Goal: Information Seeking & Learning: Learn about a topic

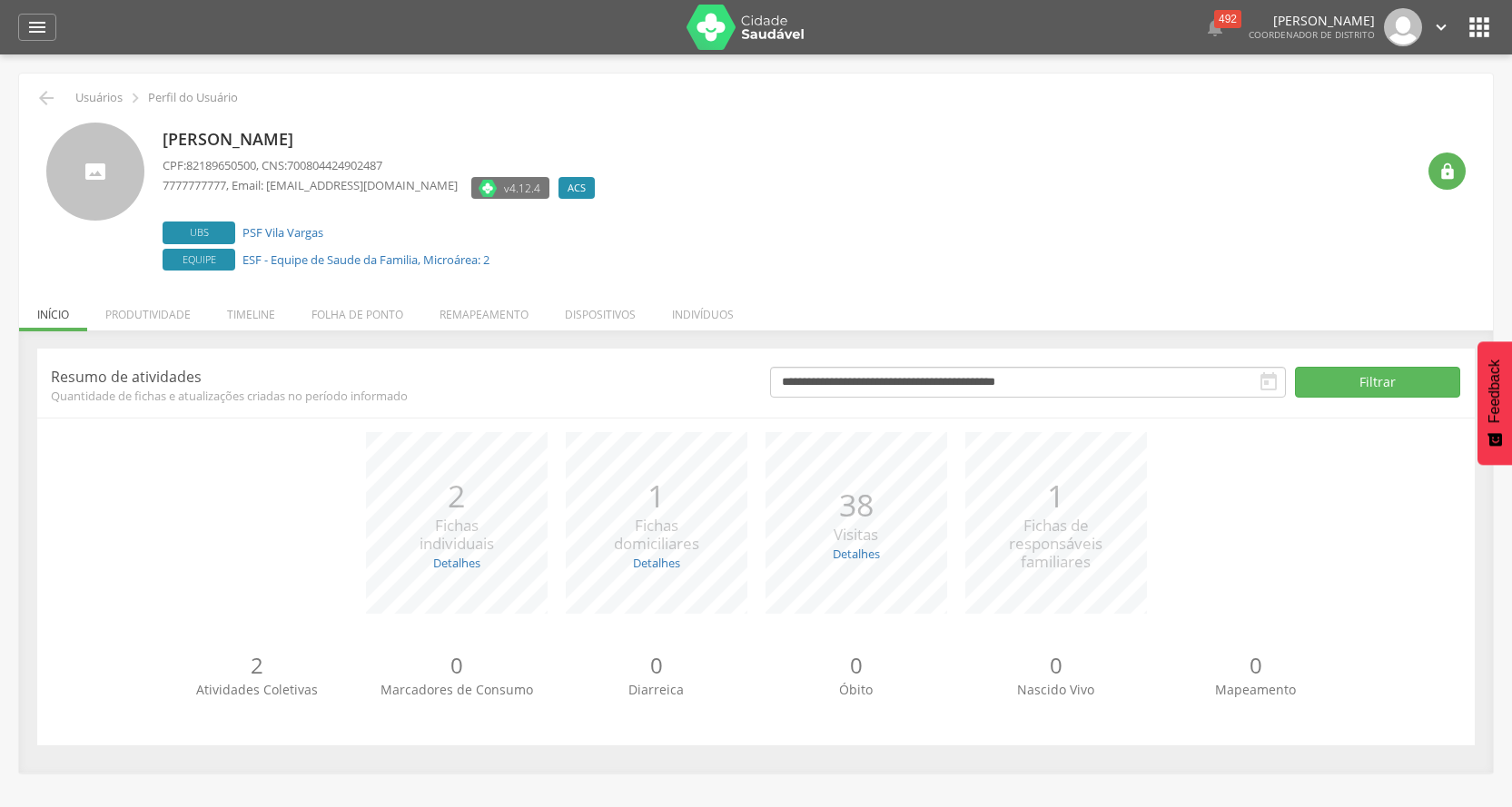
click at [1473, 26] on icon "" at bounding box center [1479, 26] width 29 height 29
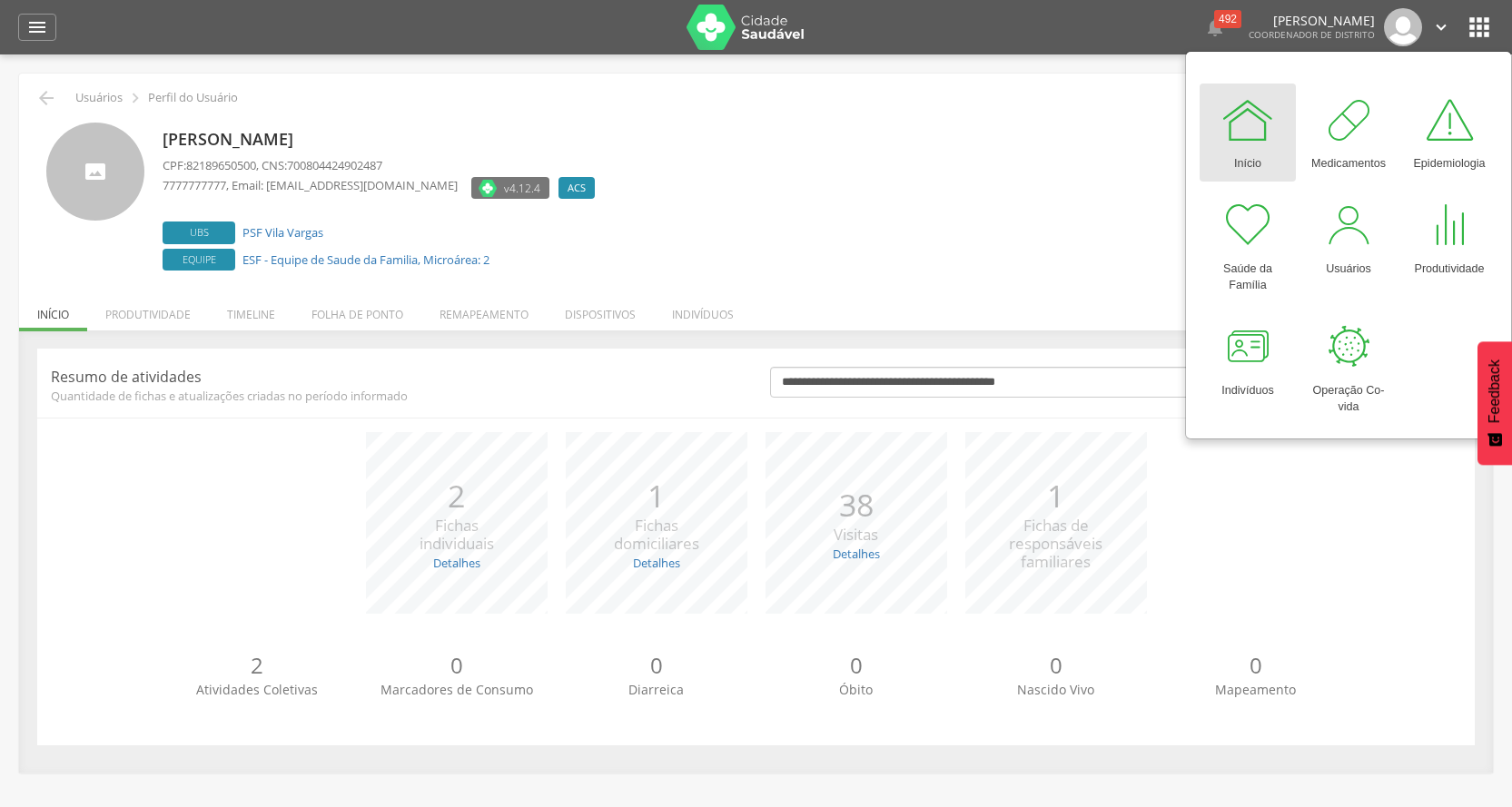
click at [901, 250] on div "[PERSON_NAME] CPF: 82189650500 , CNS: 700804424902487 7777777777 , Email: [EMAI…" at bounding box center [789, 199] width 1252 height 153
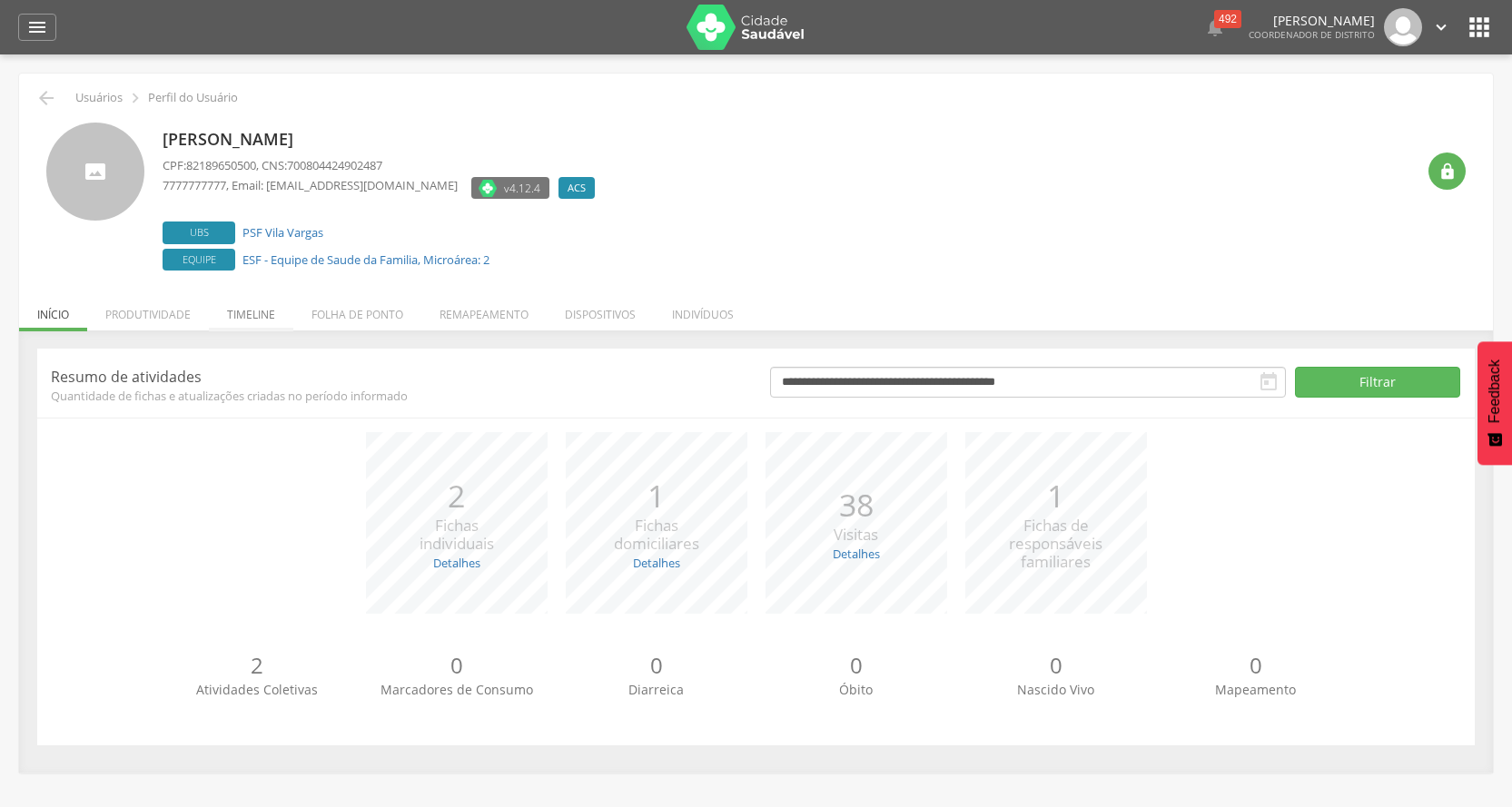
click at [246, 309] on li "Timeline" at bounding box center [252, 309] width 85 height 42
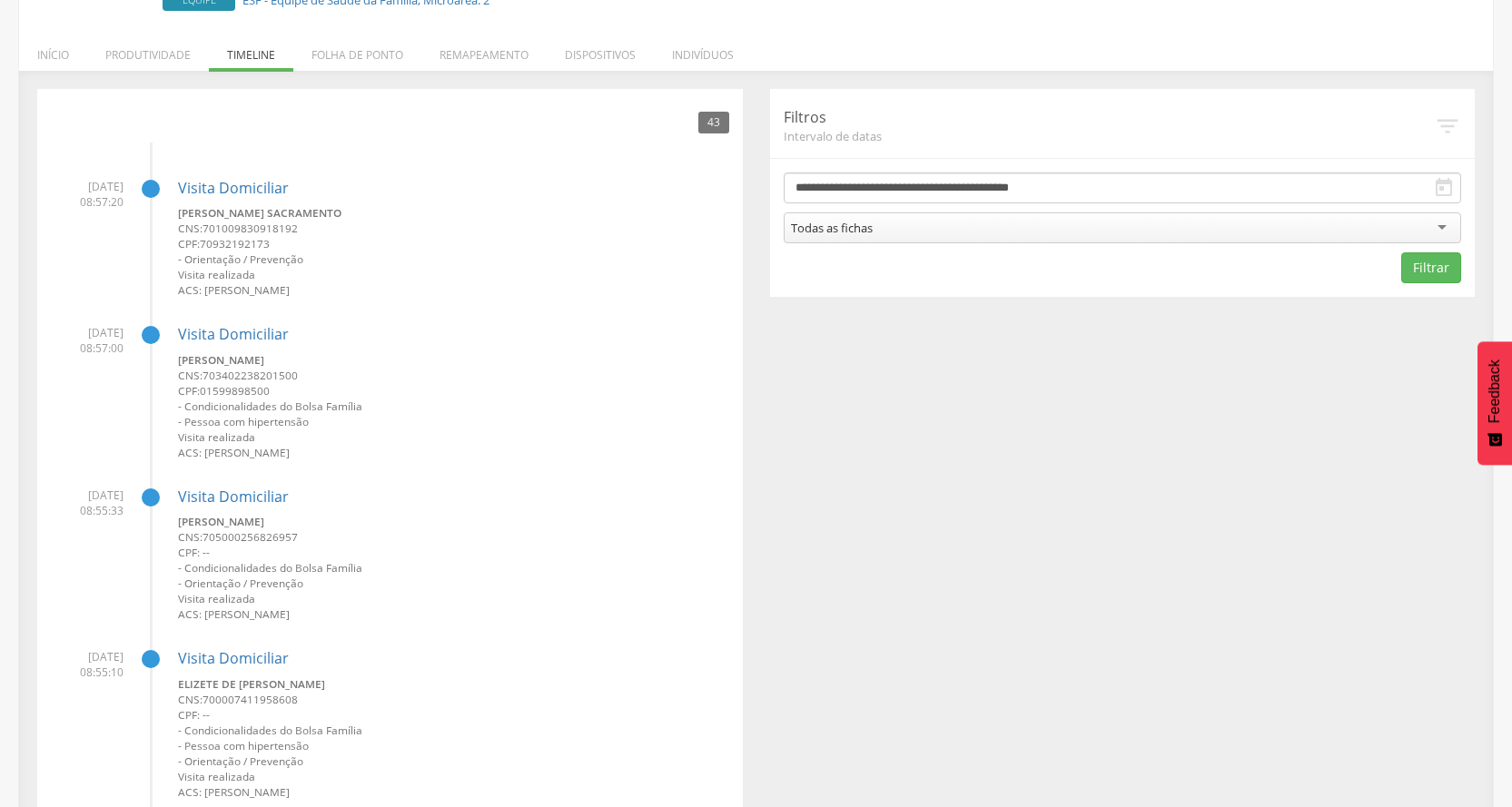
scroll to position [268, 0]
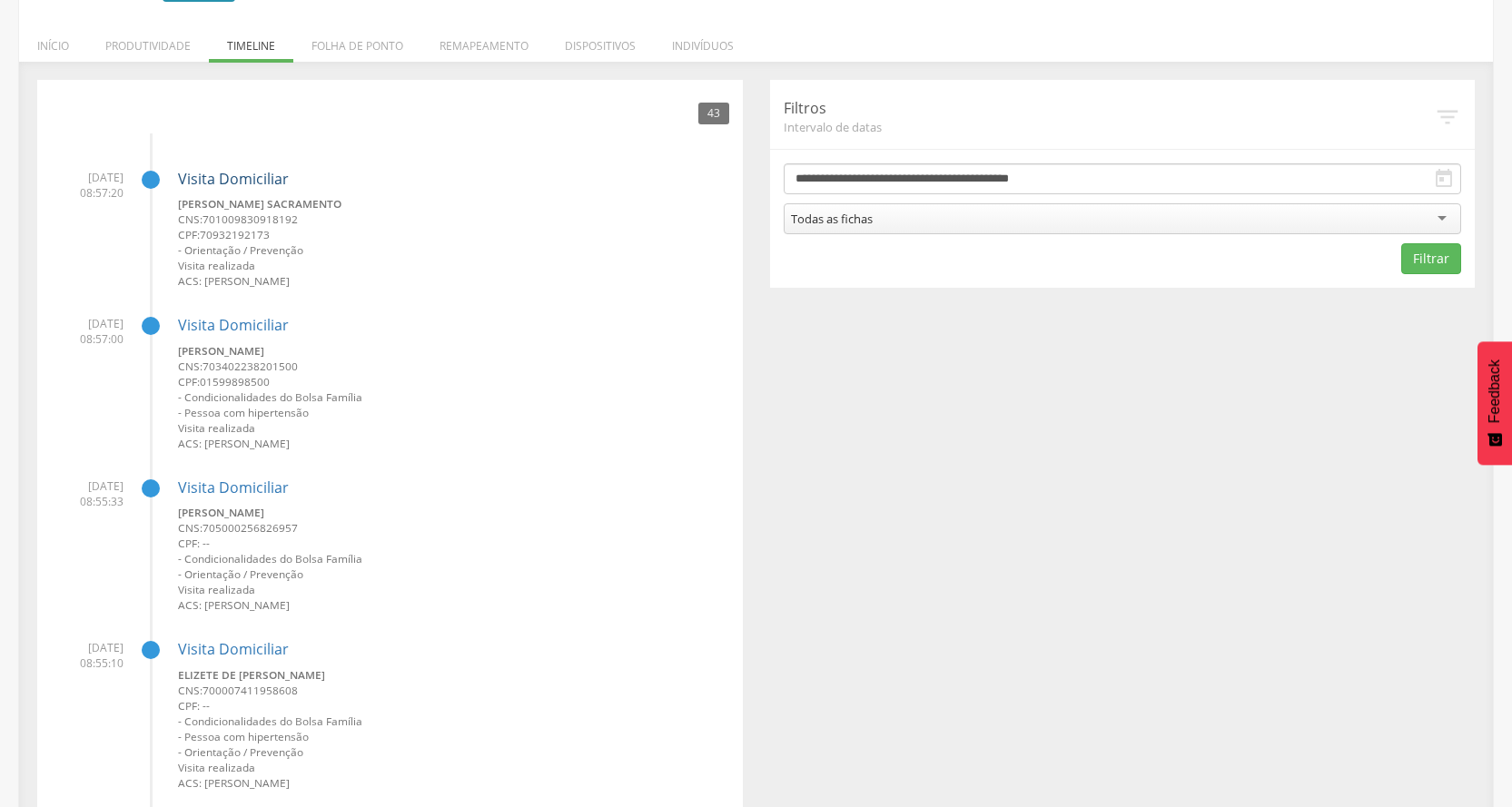
click at [253, 176] on link "Visita Domiciliar" at bounding box center [234, 178] width 111 height 20
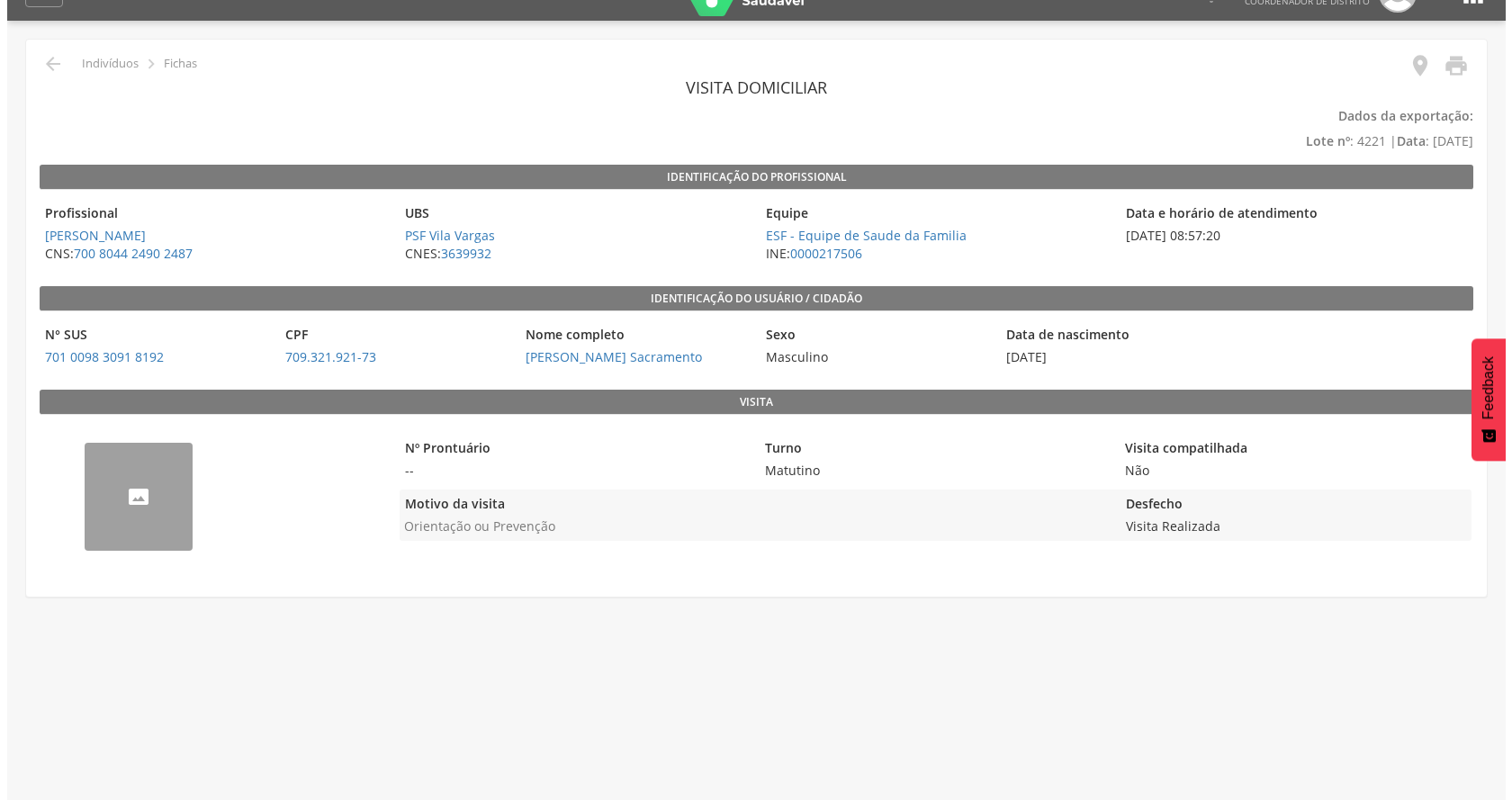
scroll to position [26, 0]
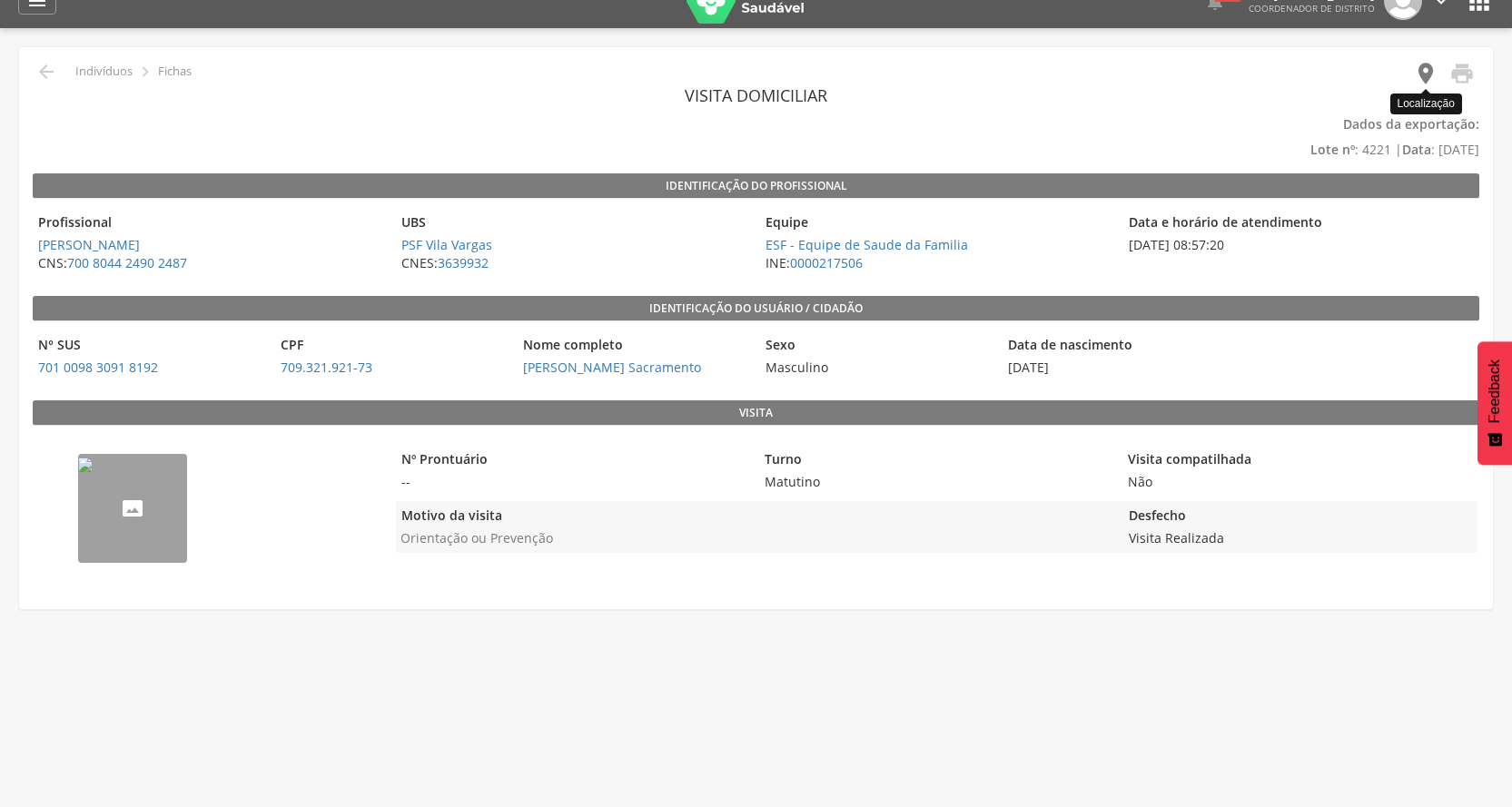
click at [1428, 66] on icon "" at bounding box center [1425, 73] width 25 height 25
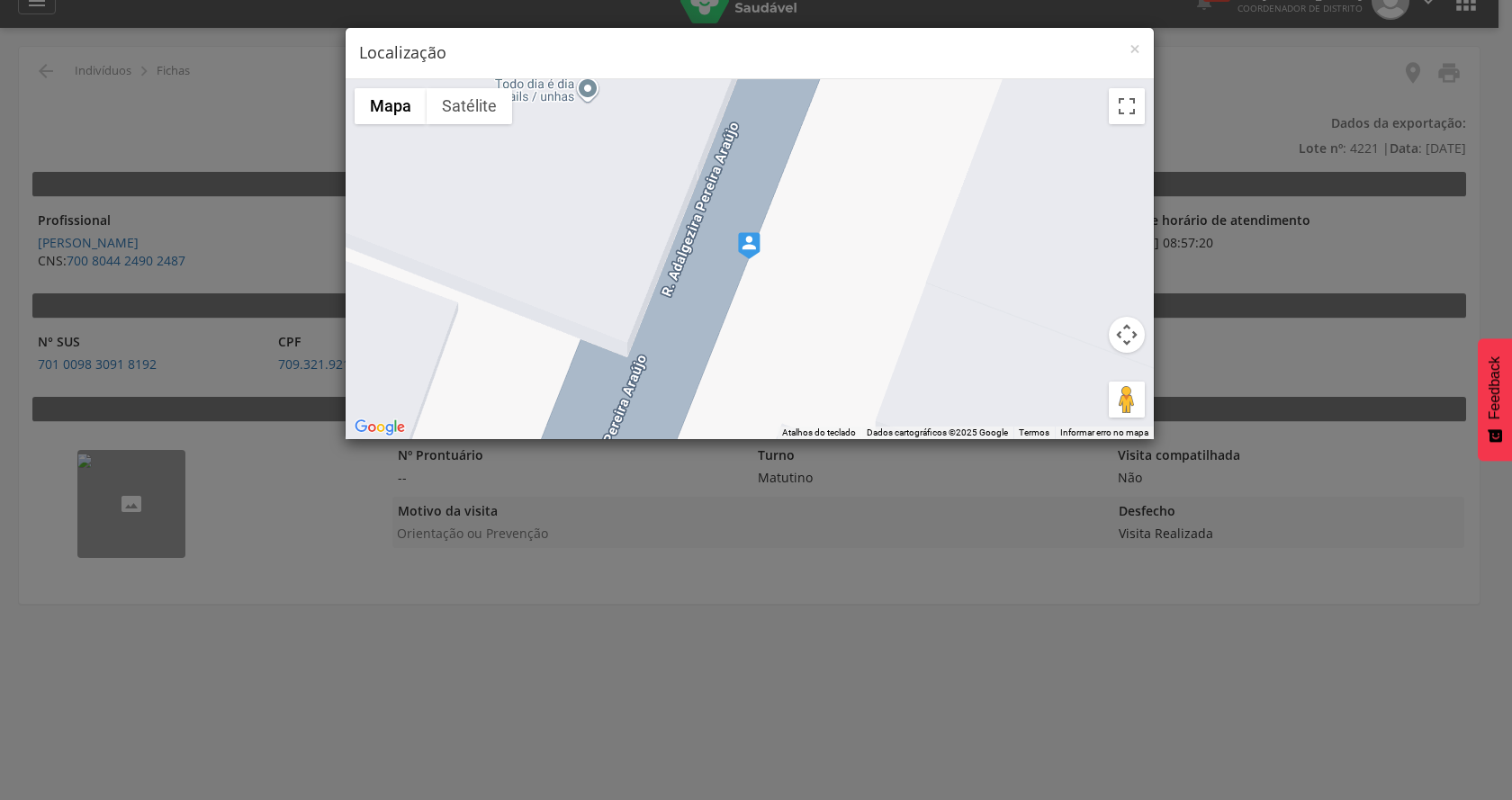
click at [747, 238] on img at bounding box center [749, 246] width 22 height 27
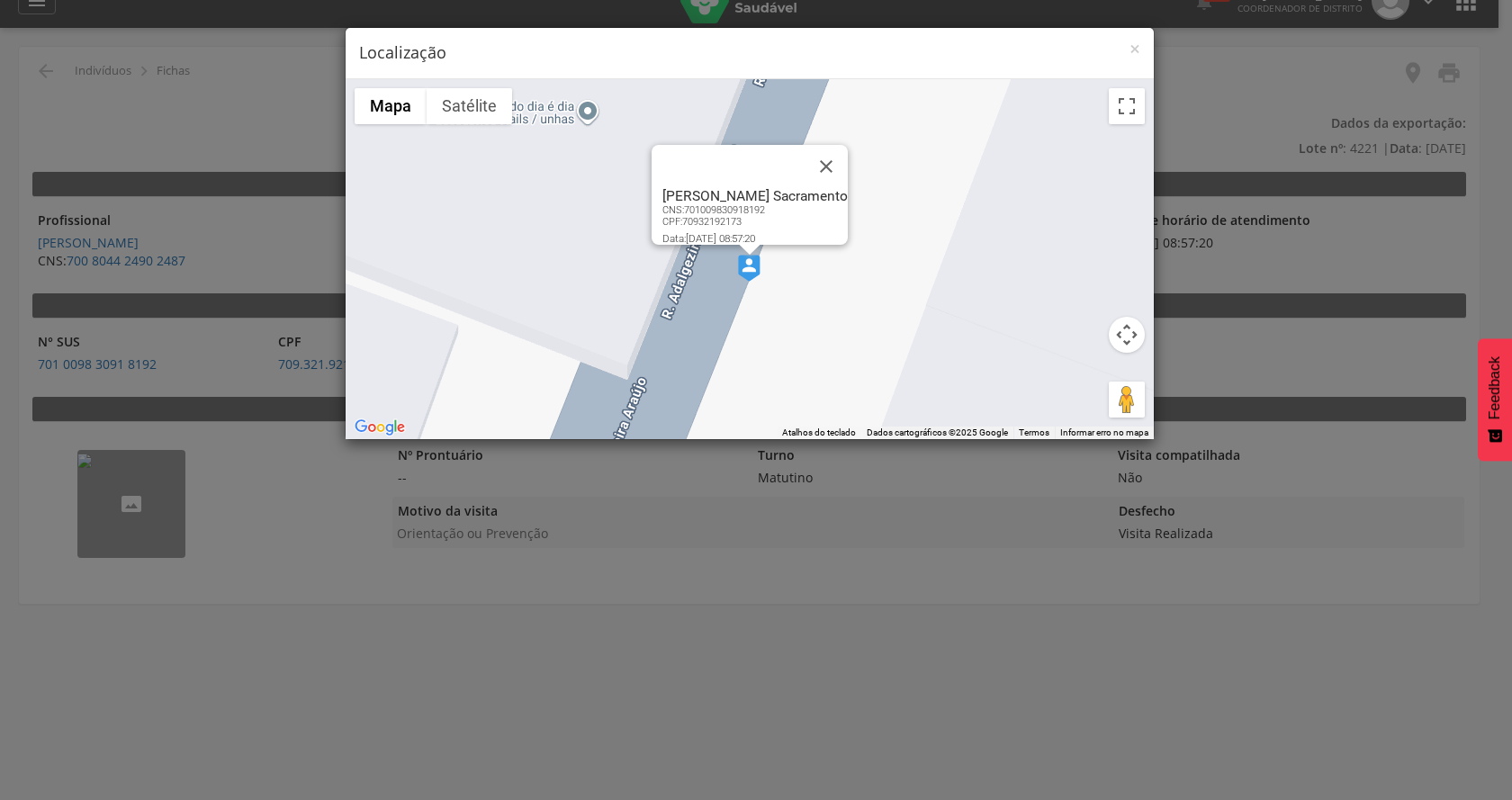
click at [981, 174] on div "[PERSON_NAME] Sacramento CNS: 701009830918192 CPF: 70932192173 Data: [DATE] 08:…" at bounding box center [750, 260] width 809 height 360
click at [837, 145] on button "Fechar" at bounding box center [827, 166] width 43 height 43
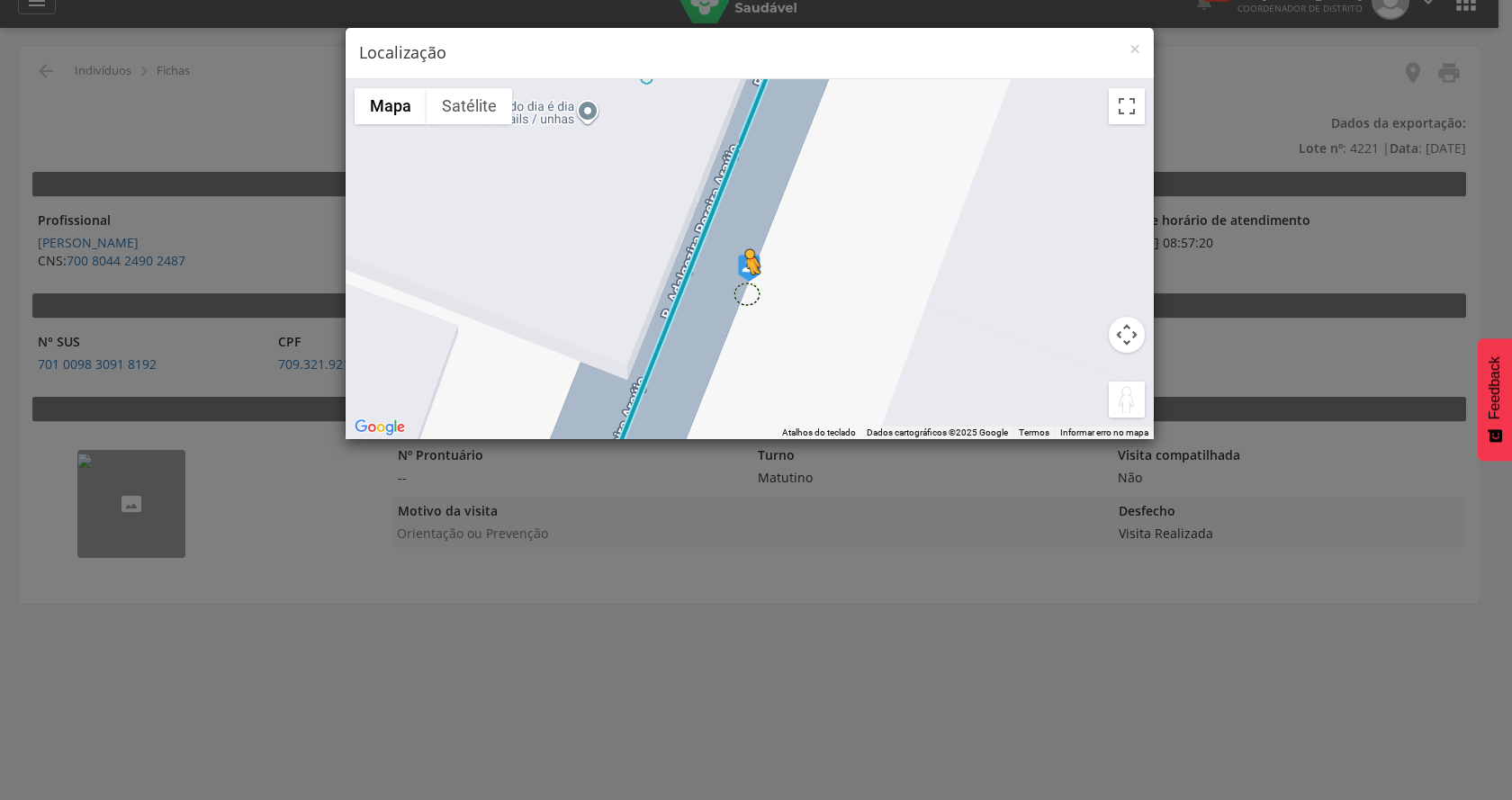
drag, startPoint x: 1120, startPoint y: 397, endPoint x: 745, endPoint y: 292, distance: 389.4
click at [745, 292] on div "Pressione as teclas Alt + Enter para ativar o recurso de arrastar com o teclado…" at bounding box center [750, 260] width 809 height 360
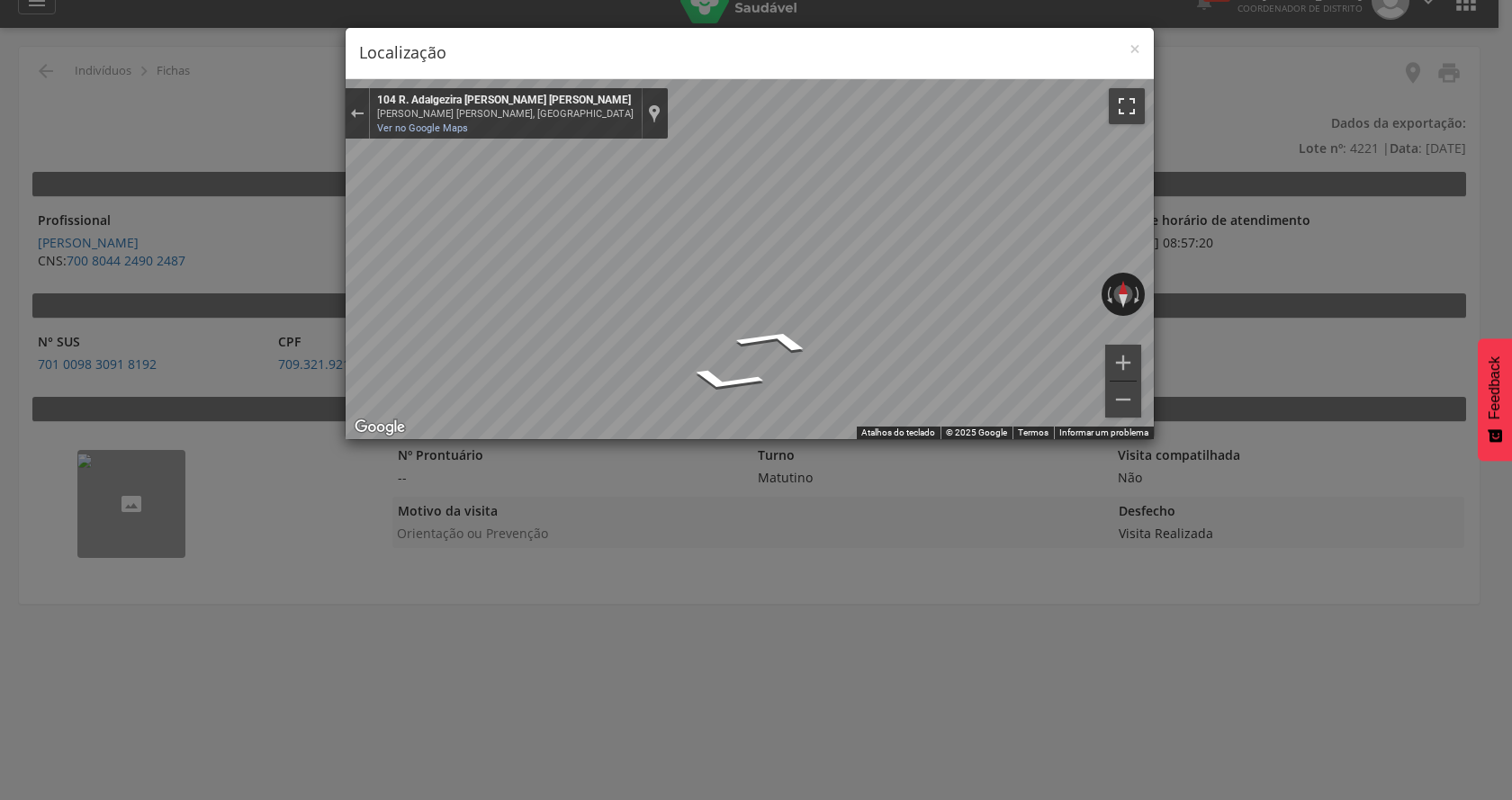
click at [1123, 104] on button "Ativar a visualização em tela cheia" at bounding box center [1126, 105] width 36 height 36
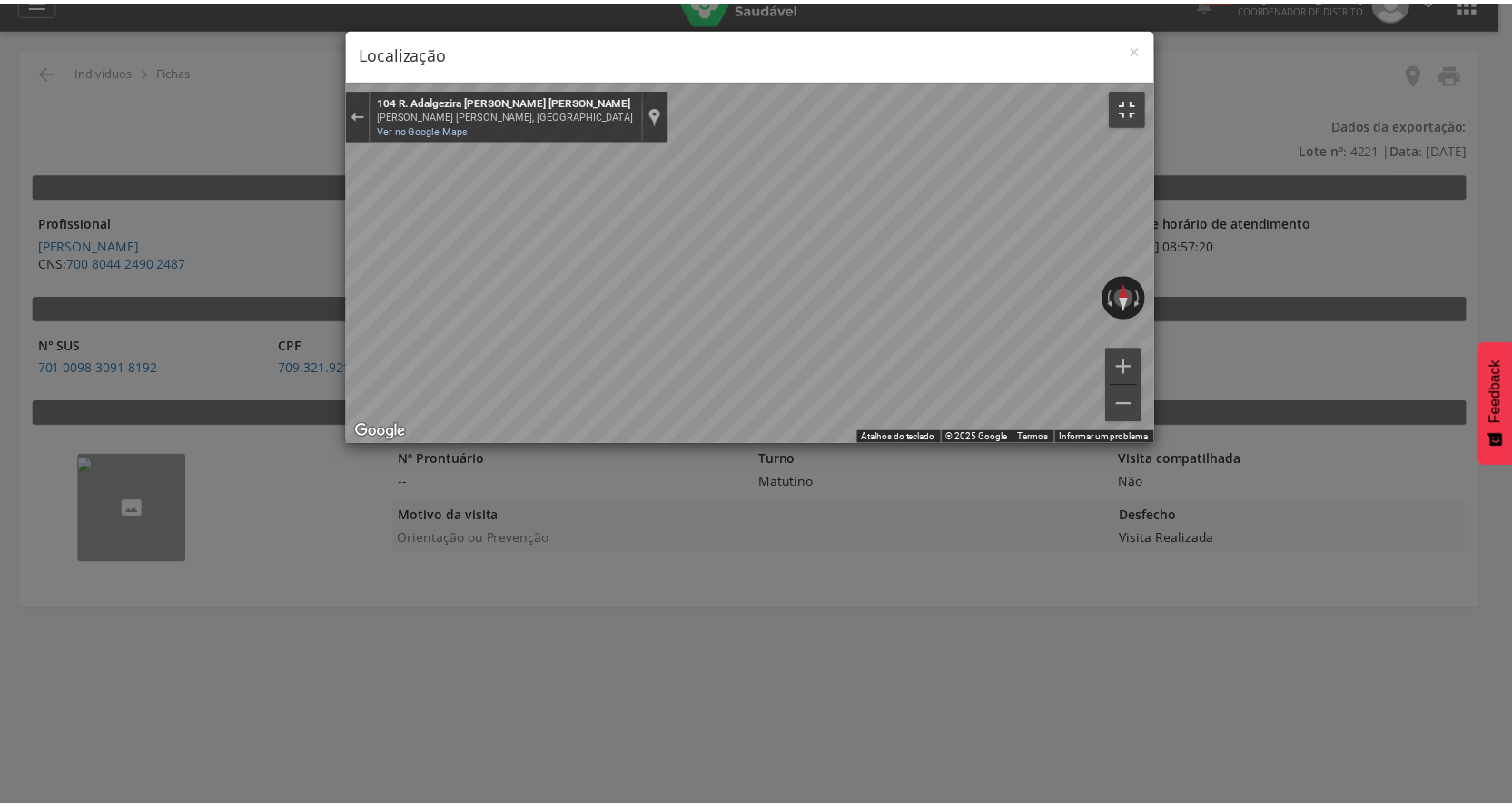
scroll to position [0, 0]
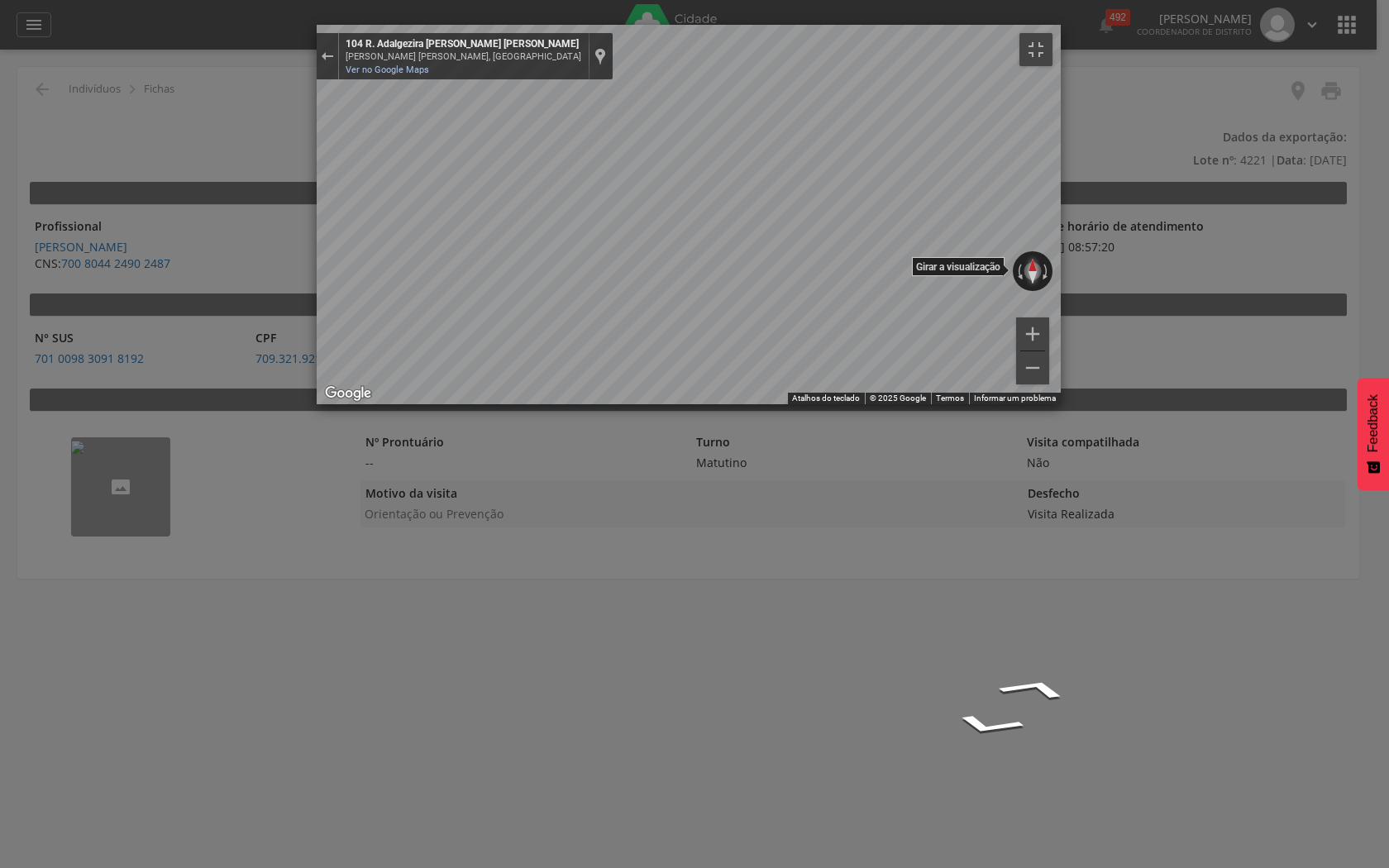
click at [1041, 291] on button "Redefinir a visualização" at bounding box center [1032, 271] width 16 height 39
click at [1053, 33] on button "Ativar a visualização em tela cheia" at bounding box center [1036, 50] width 33 height 33
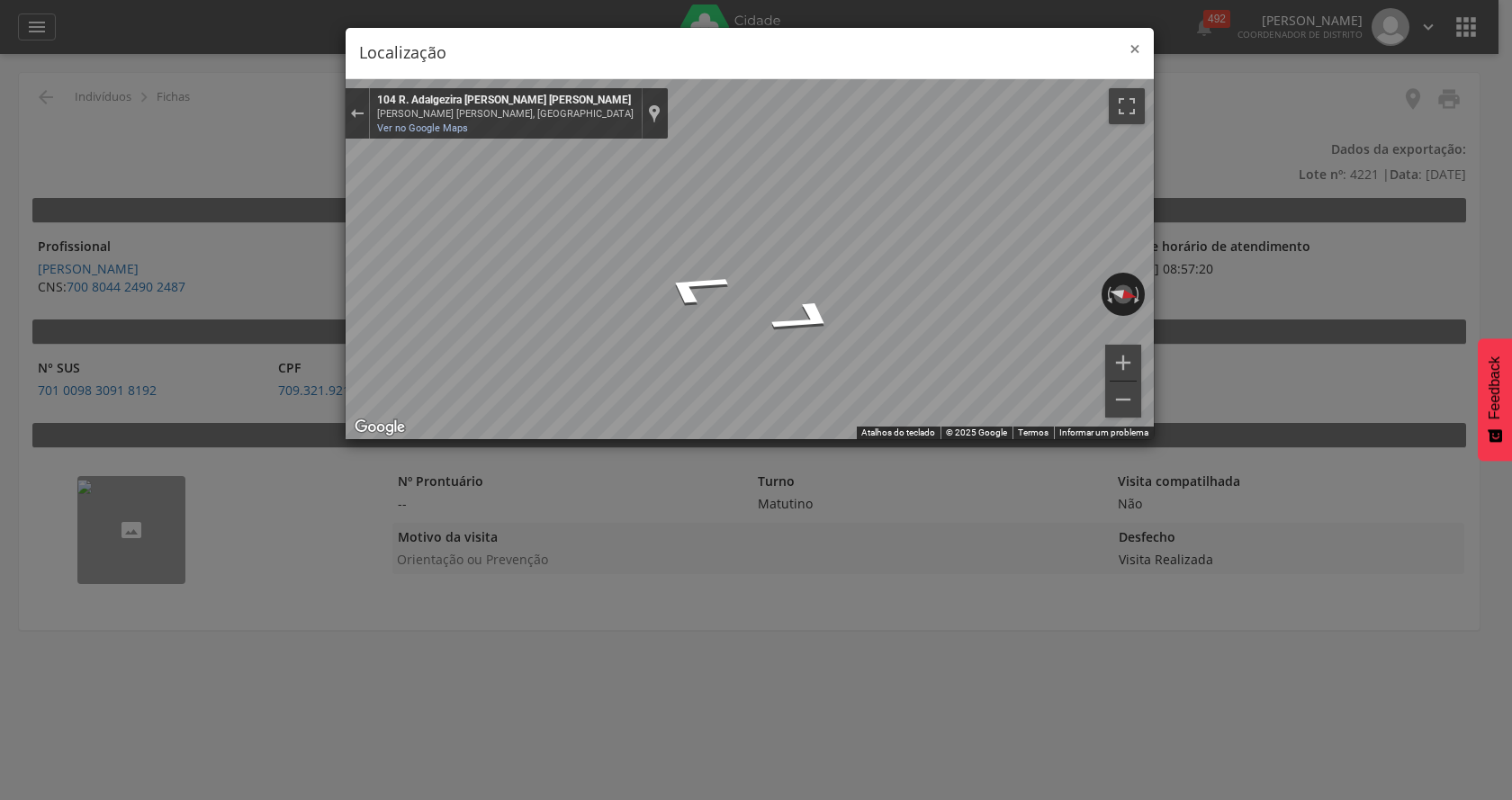
click at [1138, 49] on span "×" at bounding box center [1136, 49] width 11 height 25
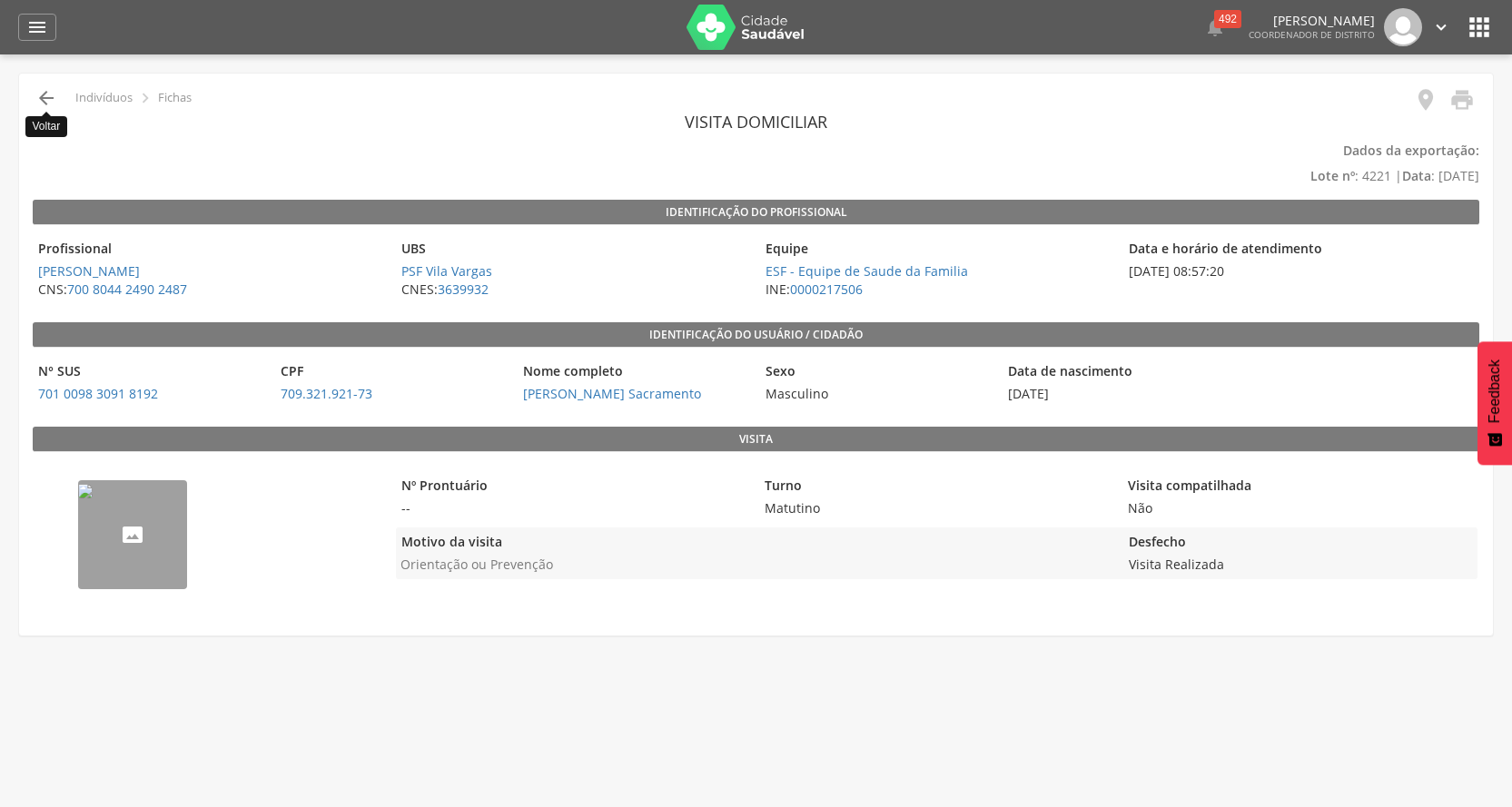
click at [39, 96] on icon "" at bounding box center [46, 98] width 22 height 22
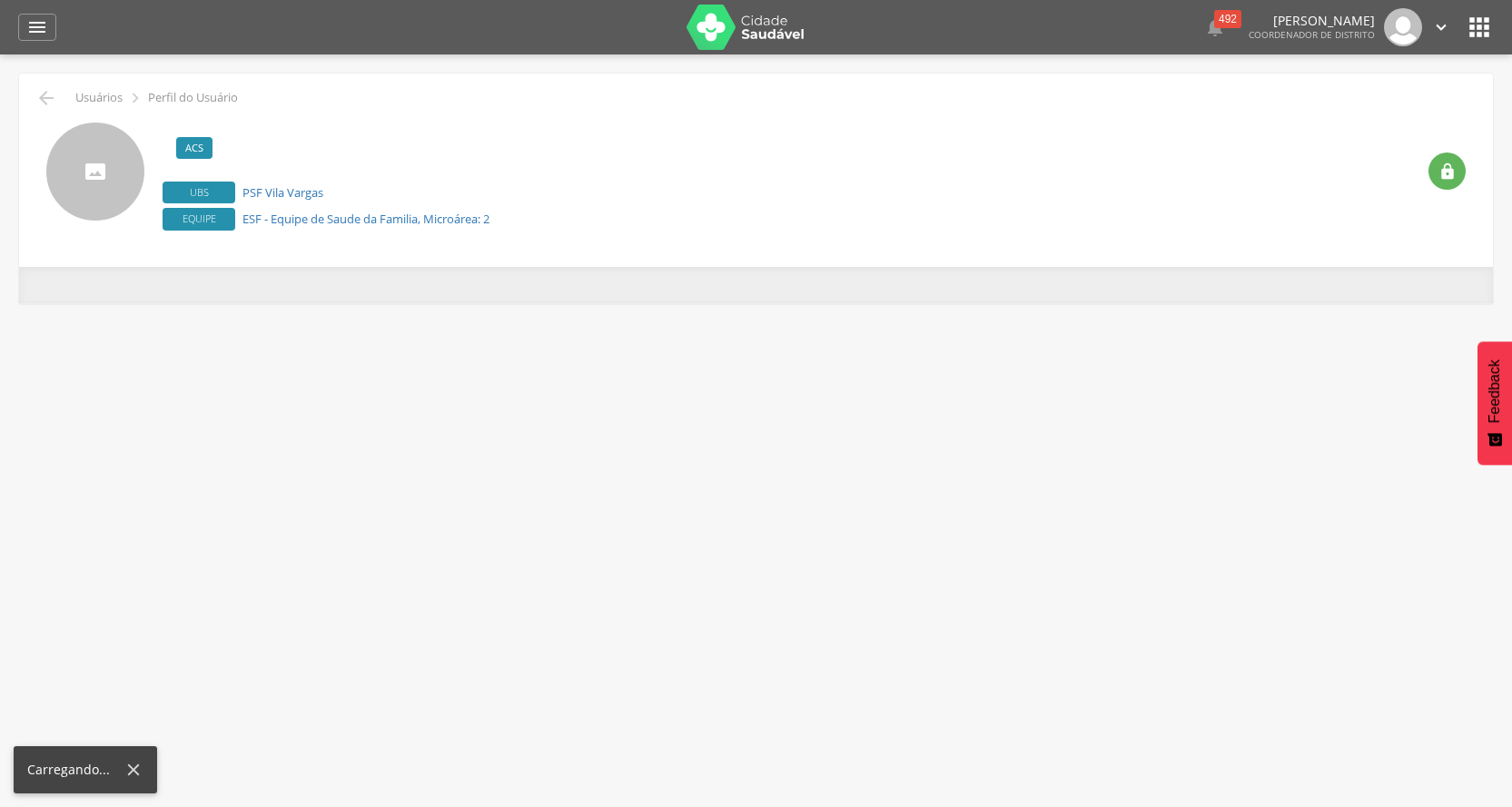
scroll to position [55, 0]
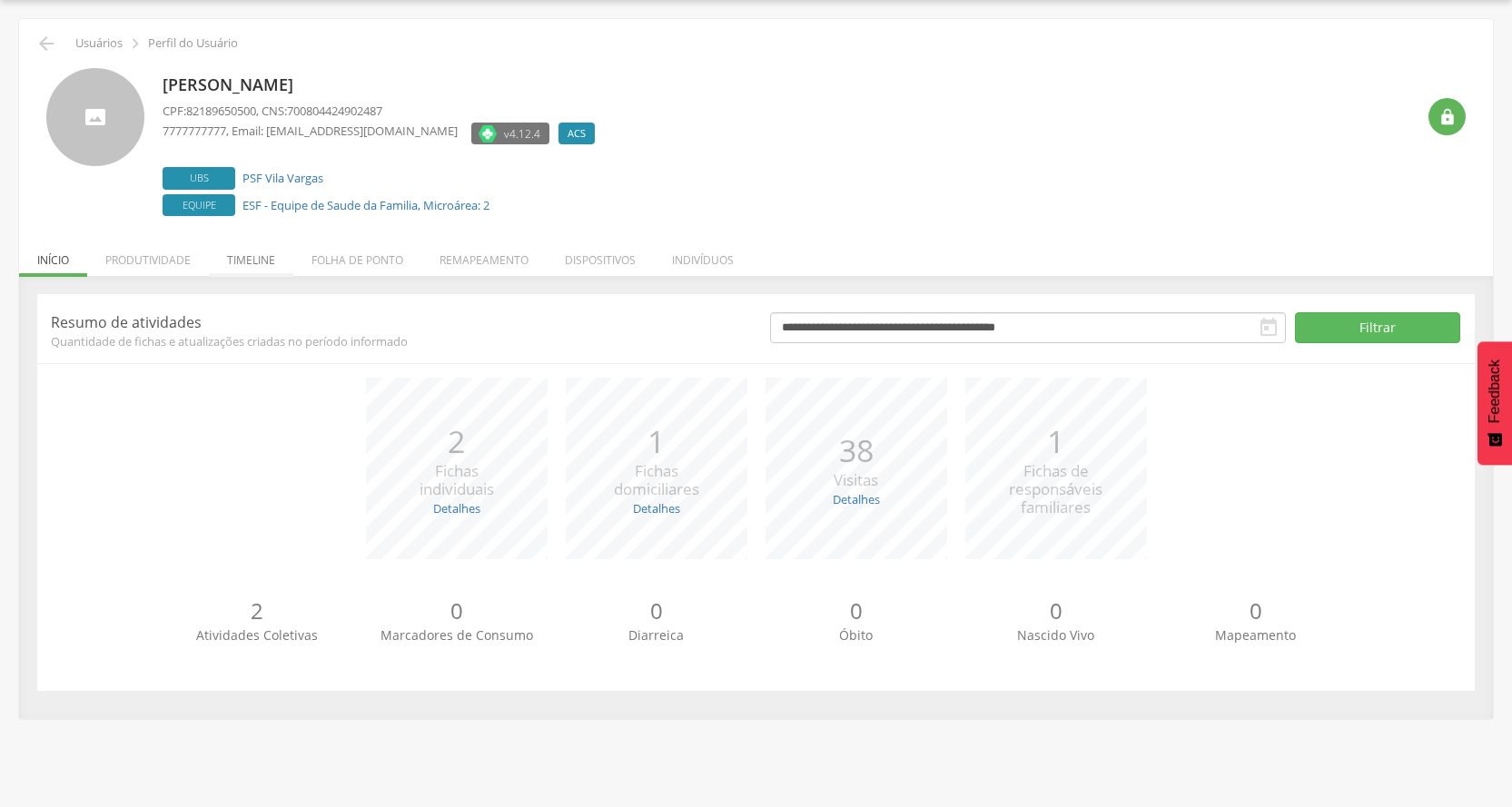
click at [243, 256] on li "Timeline" at bounding box center [252, 255] width 85 height 42
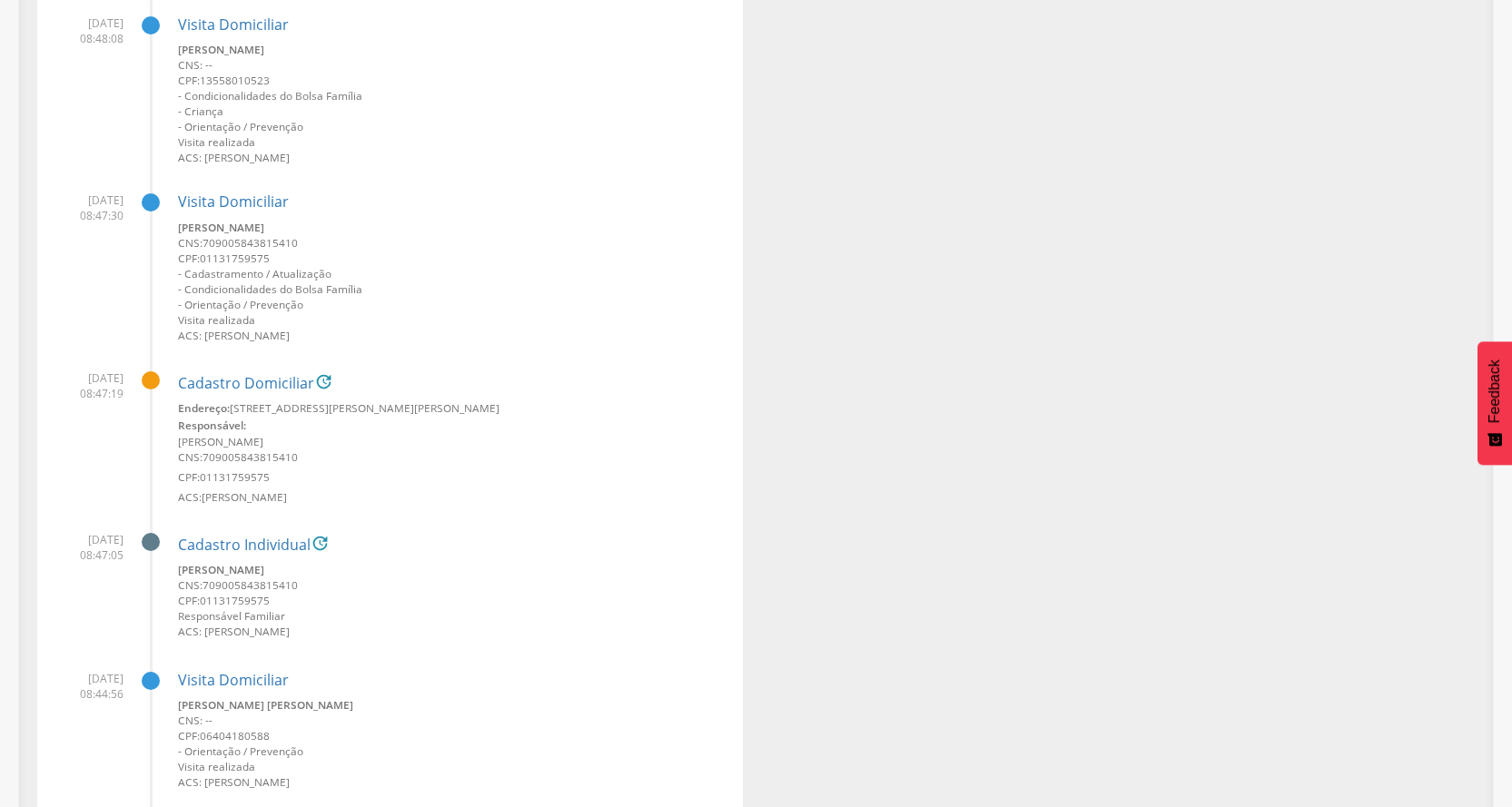
scroll to position [1267, 0]
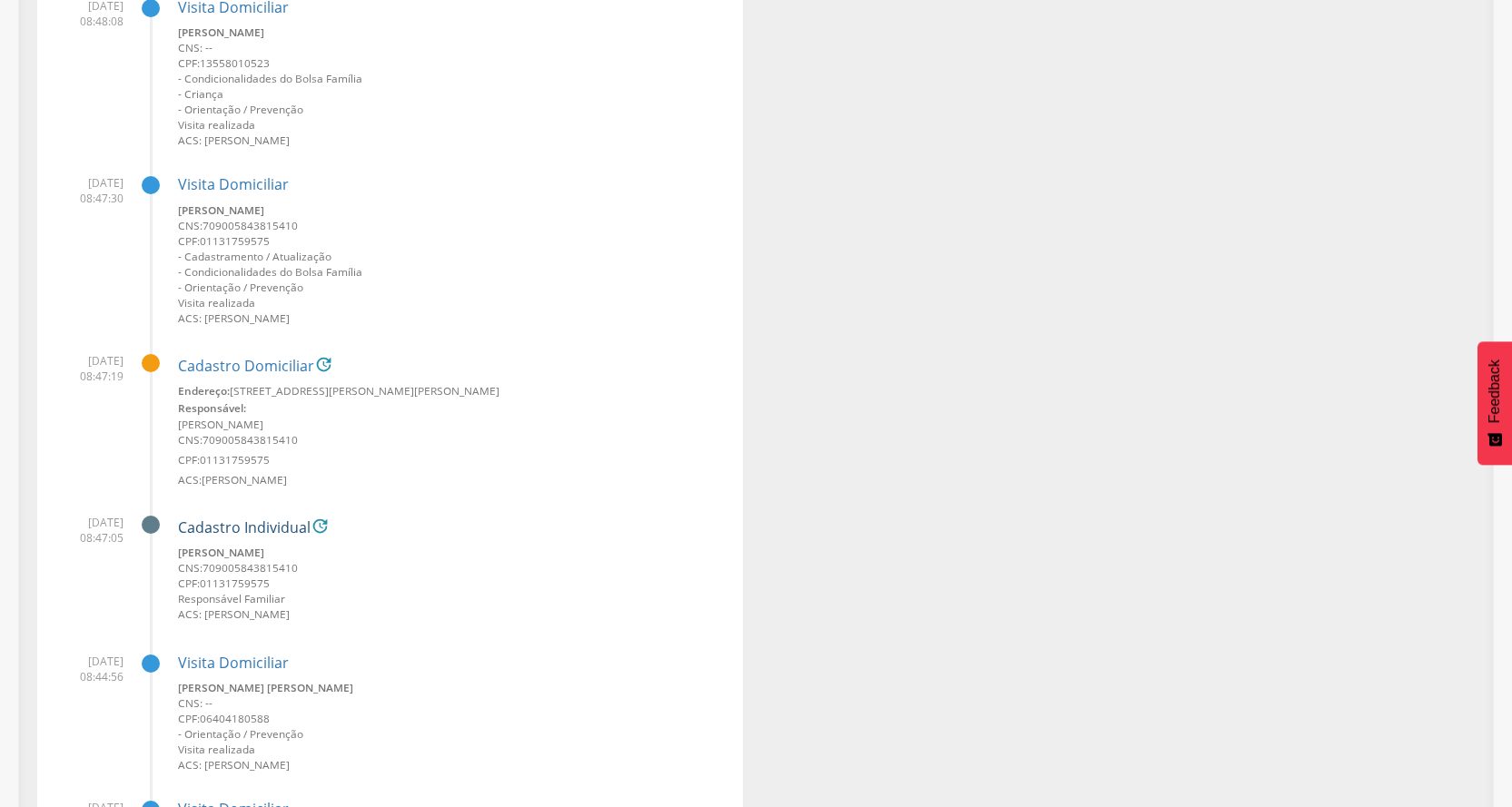
click at [238, 524] on link "Cadastro Individual" at bounding box center [244, 527] width 133 height 16
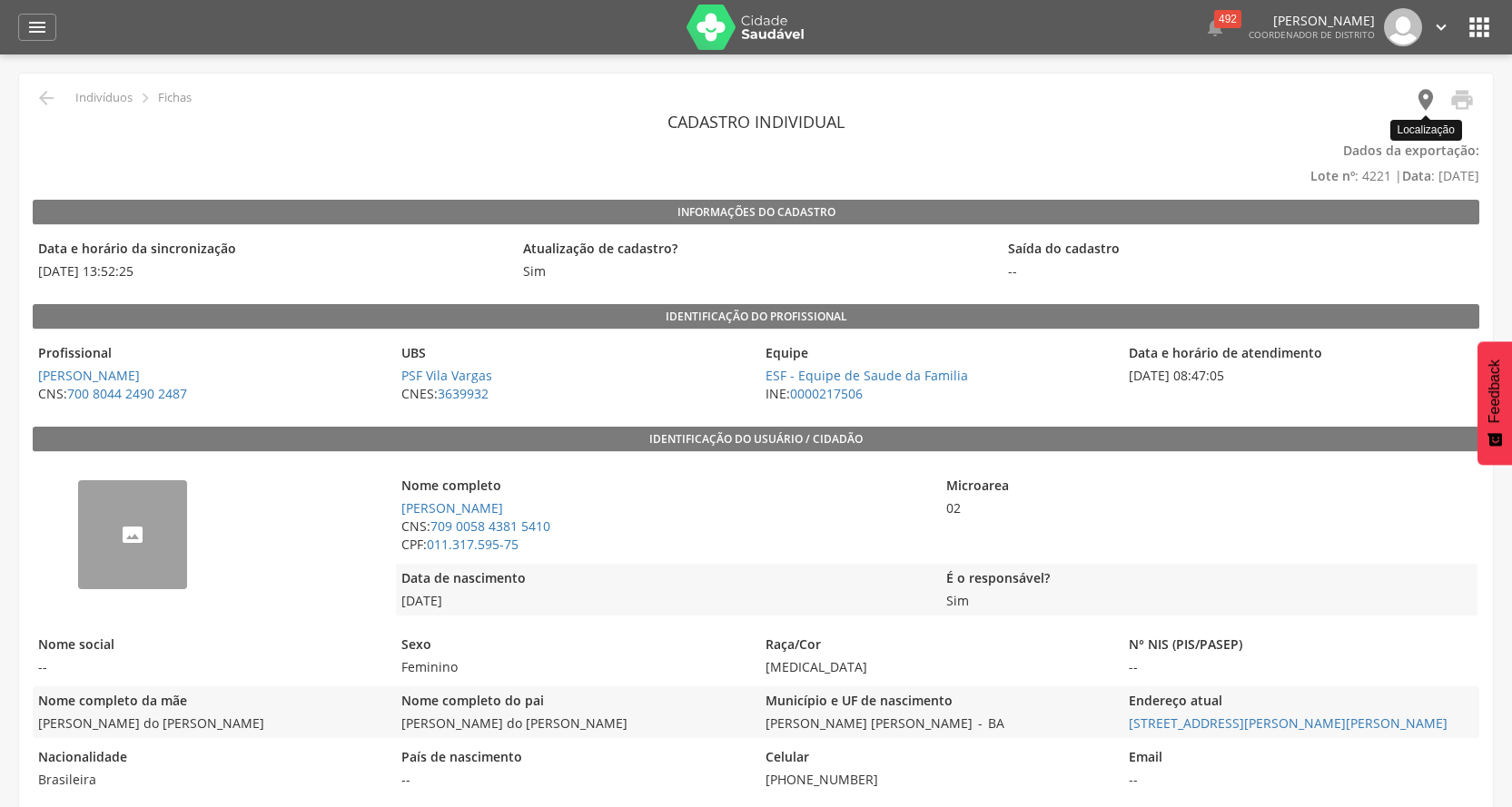
click at [1421, 94] on icon "" at bounding box center [1425, 100] width 25 height 25
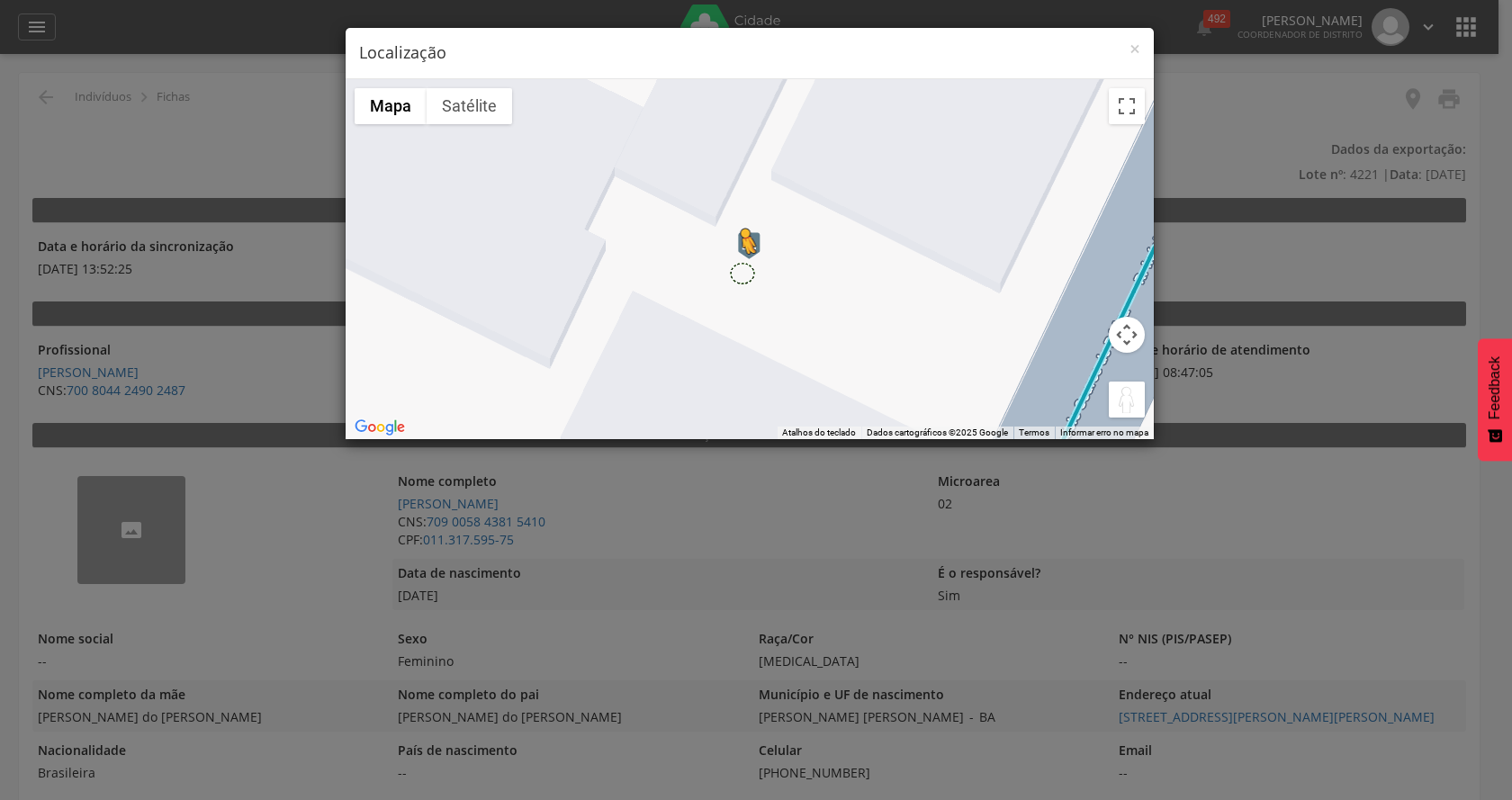
drag, startPoint x: 1120, startPoint y: 400, endPoint x: 741, endPoint y: 272, distance: 400.0
click at [741, 272] on div "Pressione as teclas Alt + Enter para ativar o recurso de arrastar com o teclado…" at bounding box center [750, 260] width 809 height 360
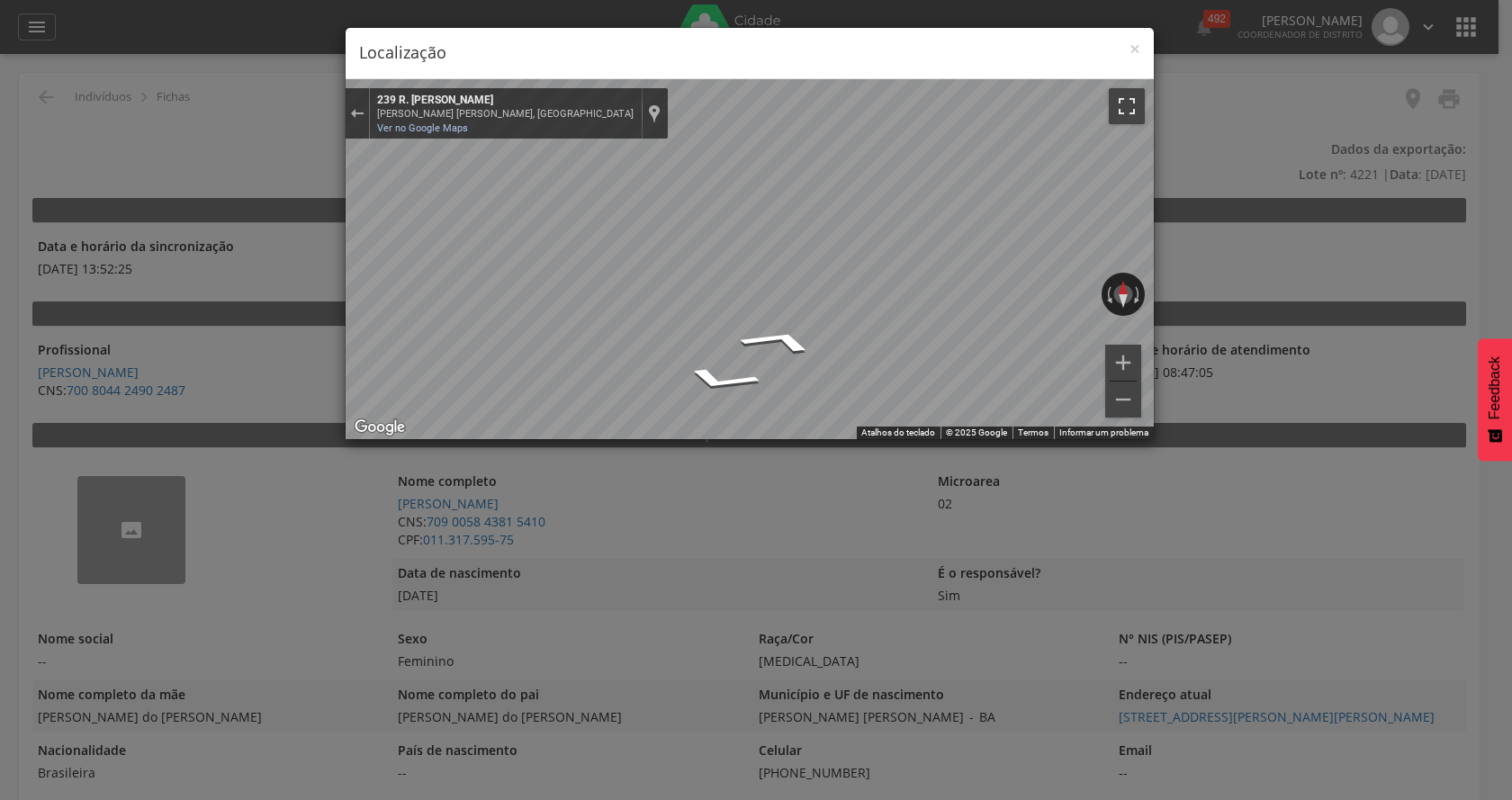
click at [1131, 103] on button "Ativar a visualização em tela cheia" at bounding box center [1126, 105] width 36 height 36
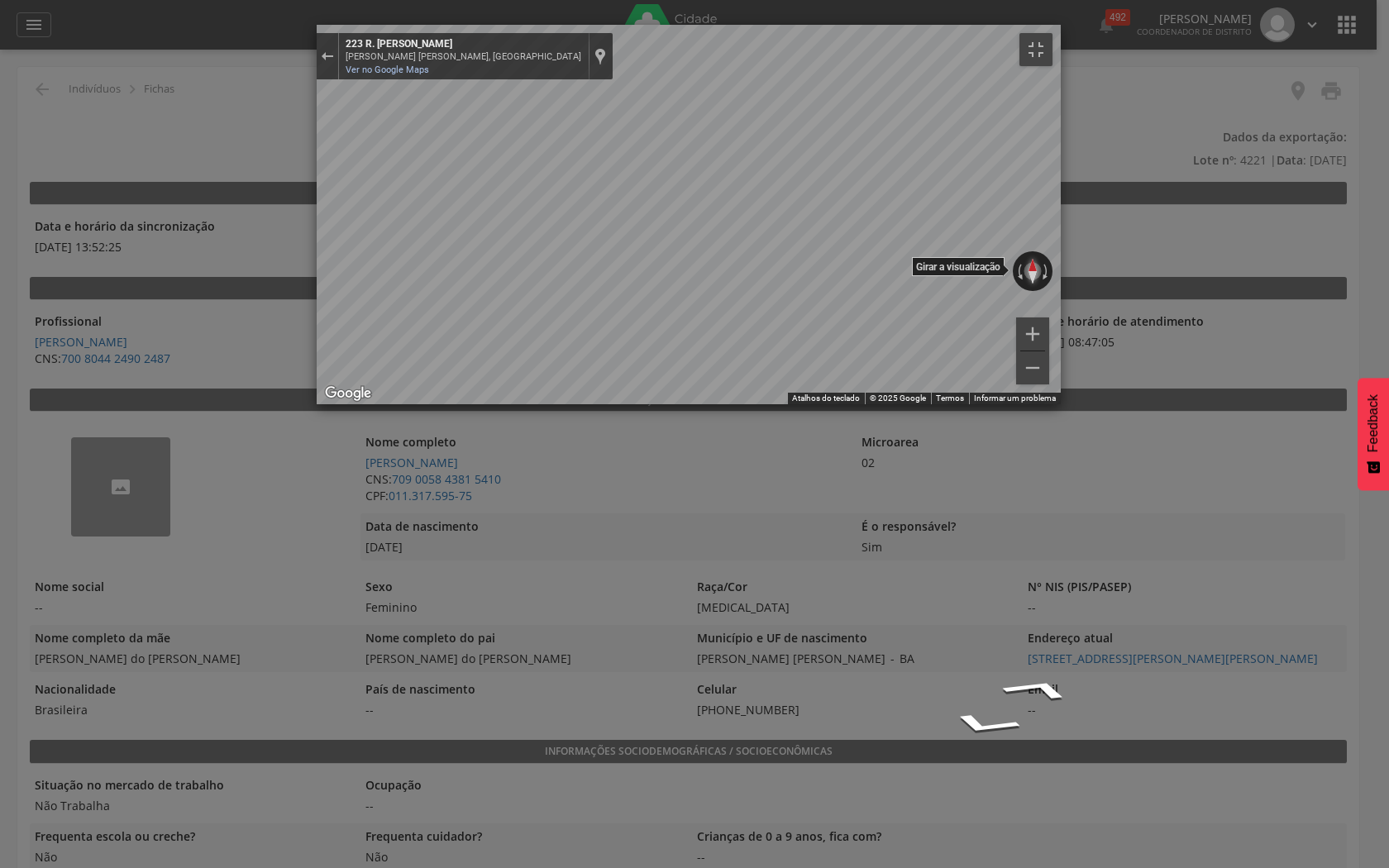
click at [1041, 291] on button "Redefinir a visualização" at bounding box center [1032, 271] width 16 height 39
click at [1024, 291] on button "Girar no sentido anti-horário" at bounding box center [1018, 271] width 11 height 39
click at [1053, 280] on button "Redefinir a visualização" at bounding box center [1033, 270] width 39 height 16
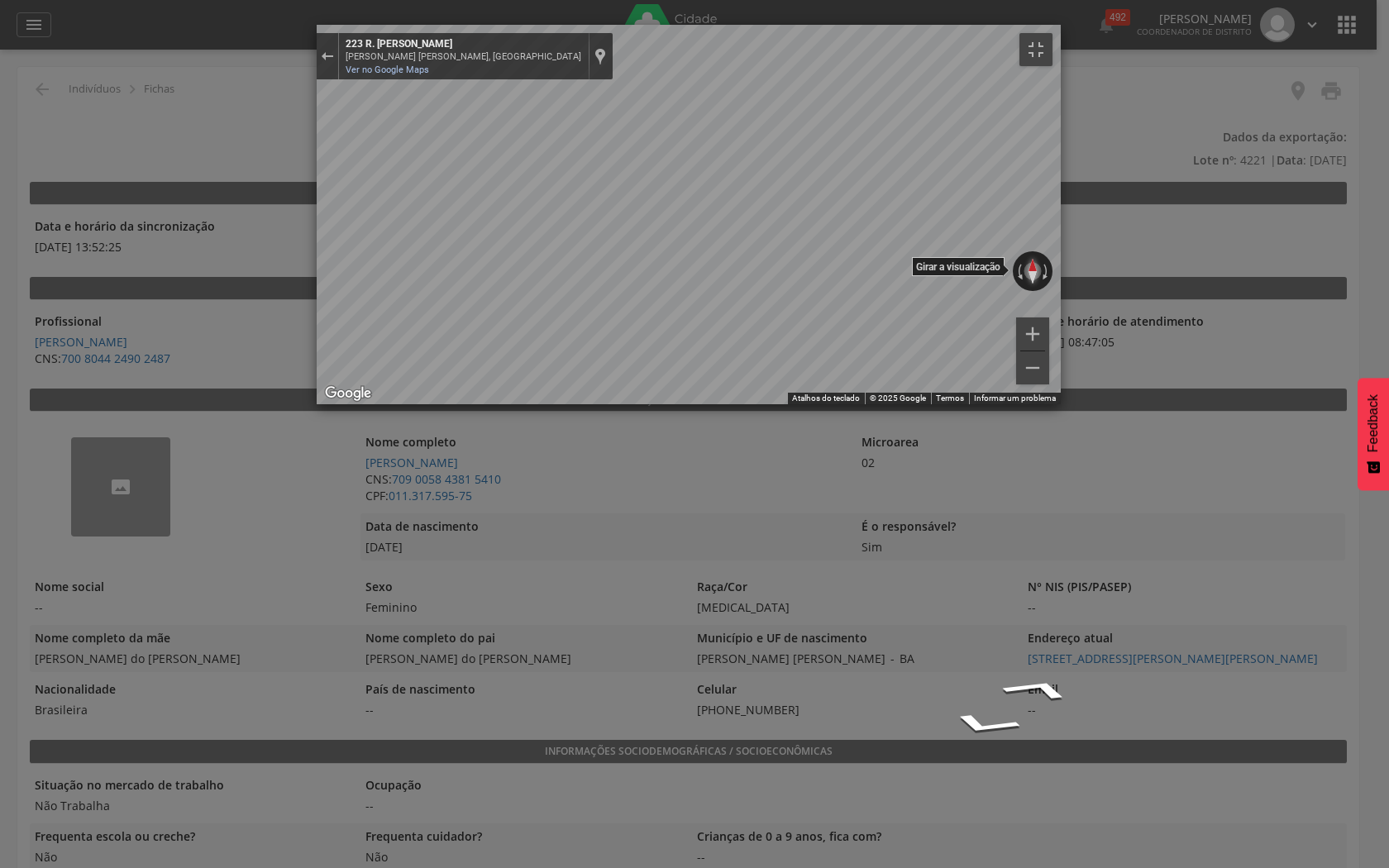
click at [1041, 291] on button "Redefinir a visualização" at bounding box center [1032, 271] width 16 height 39
click at [1053, 33] on button "Ativar a visualização em tela cheia" at bounding box center [1036, 50] width 33 height 33
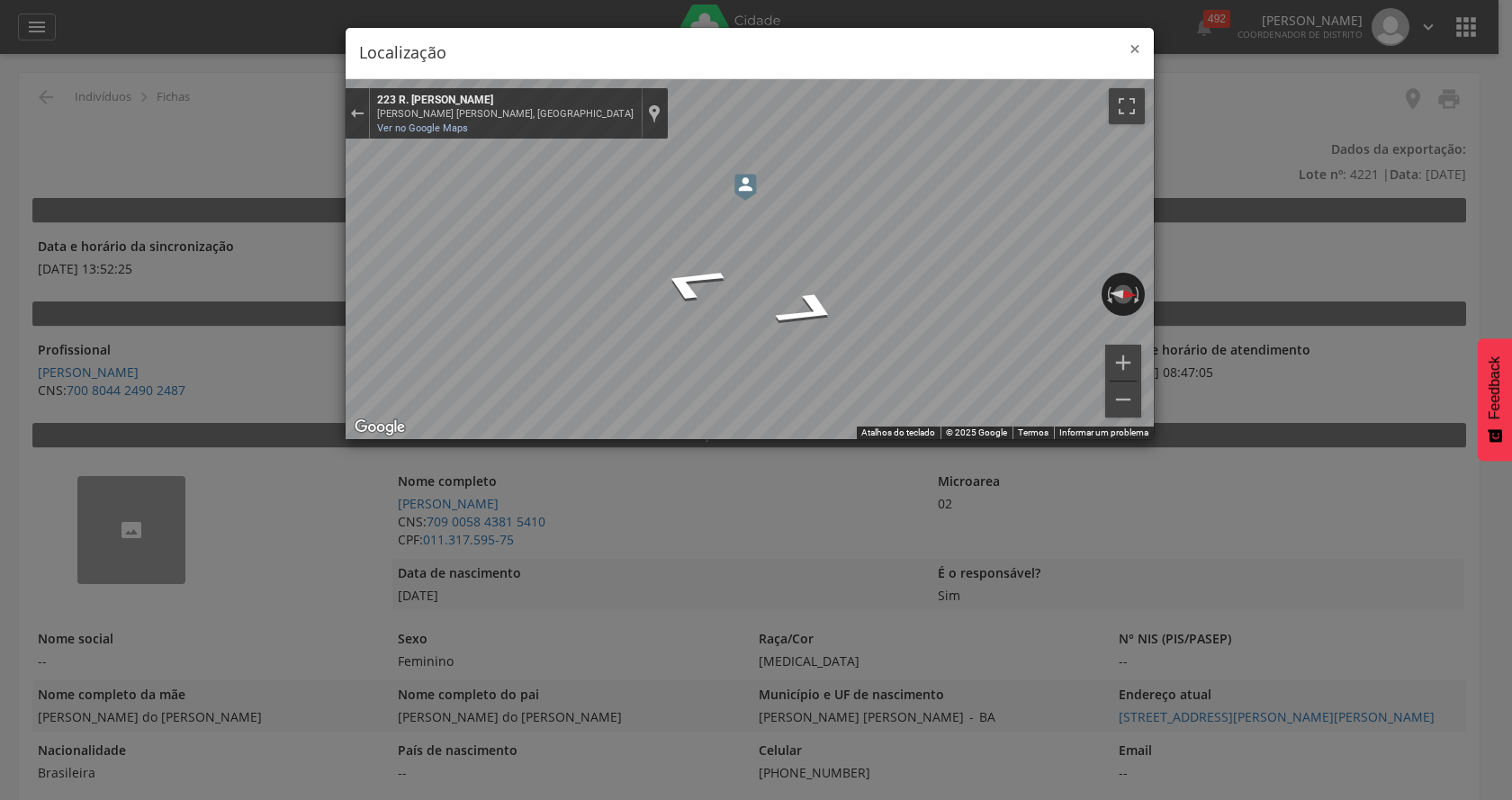
click at [1130, 43] on span "×" at bounding box center [1136, 49] width 11 height 25
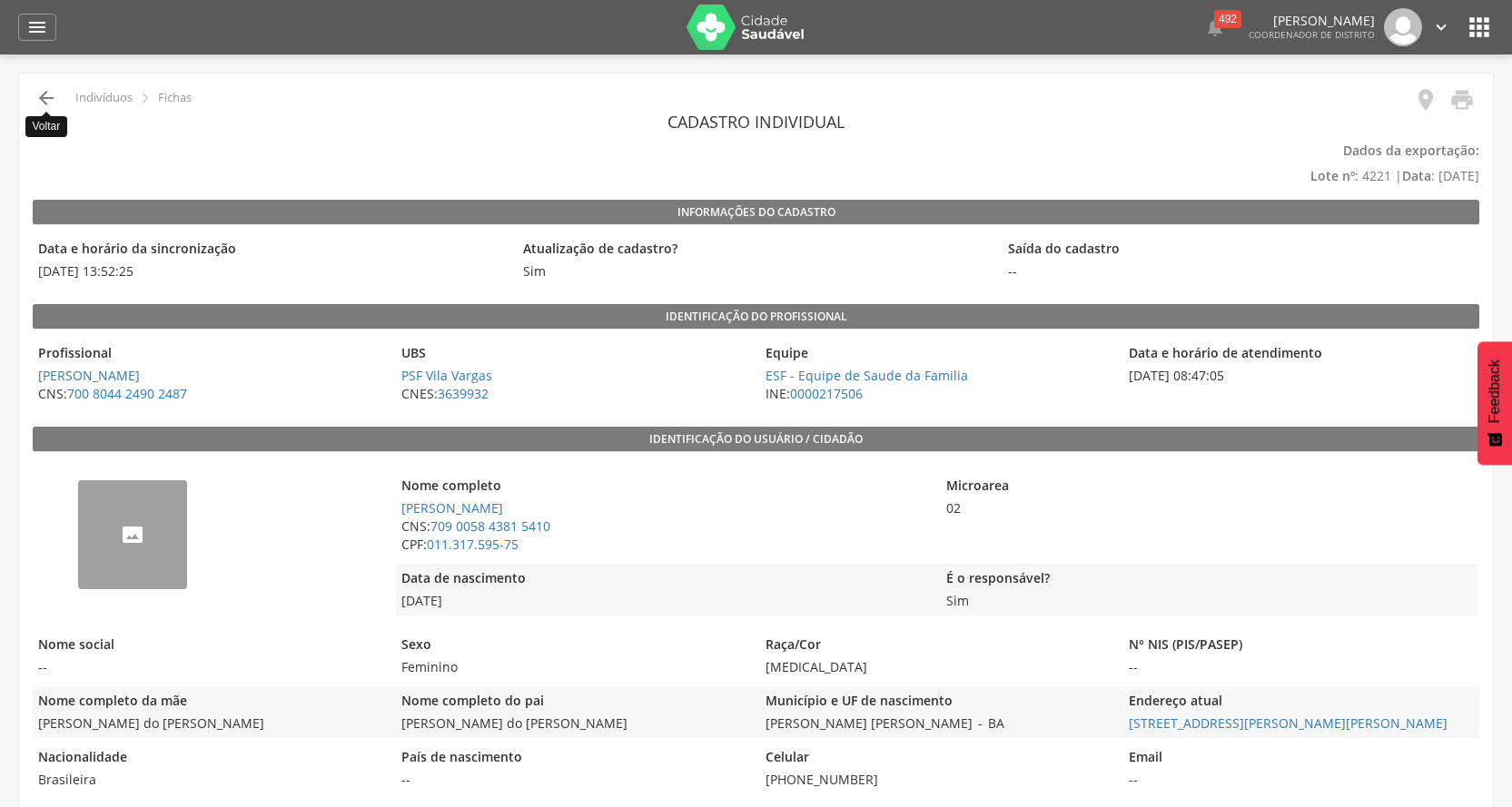
click at [38, 96] on icon "" at bounding box center [46, 98] width 22 height 22
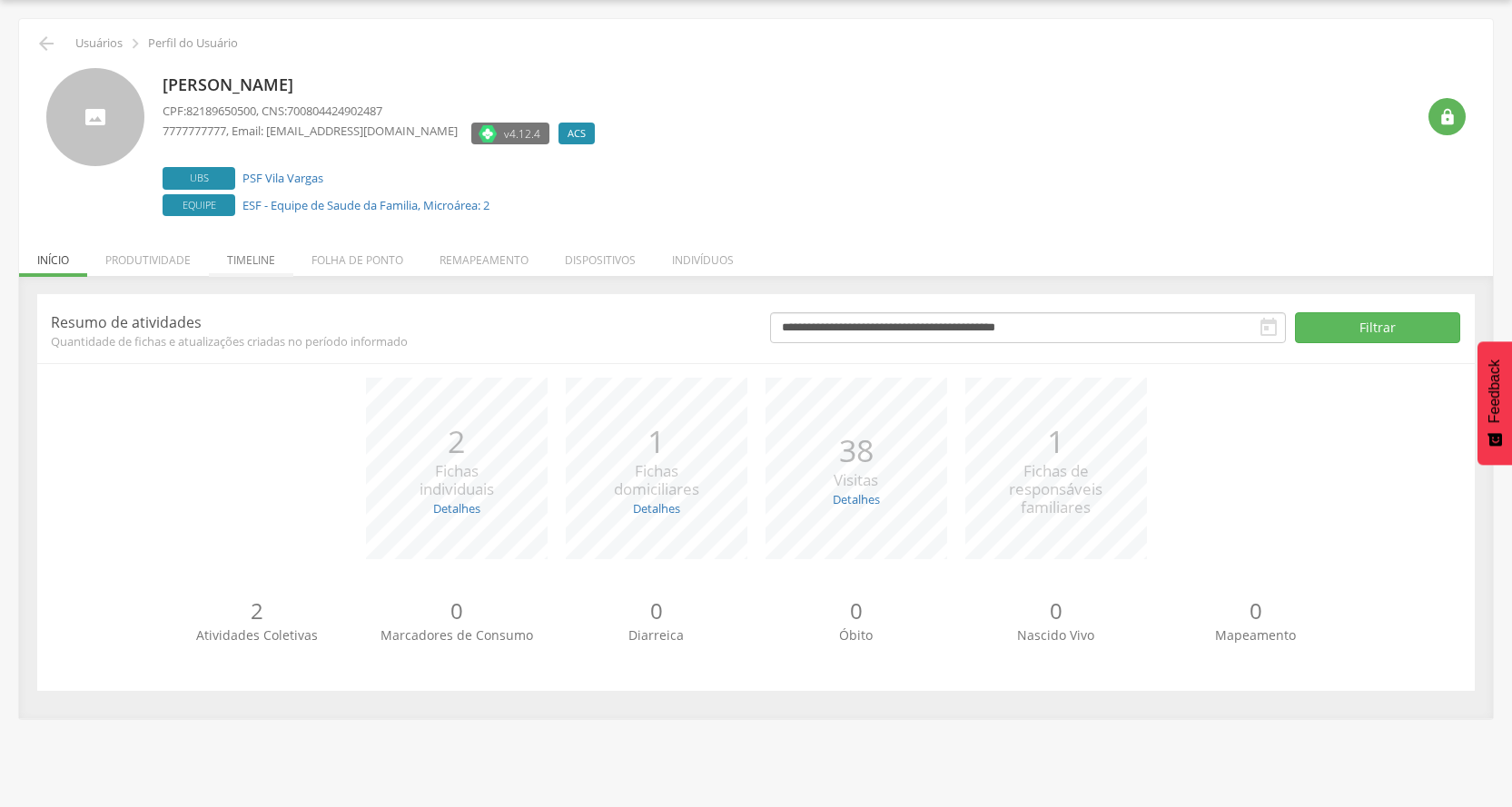
click at [252, 262] on li "Timeline" at bounding box center [252, 255] width 85 height 42
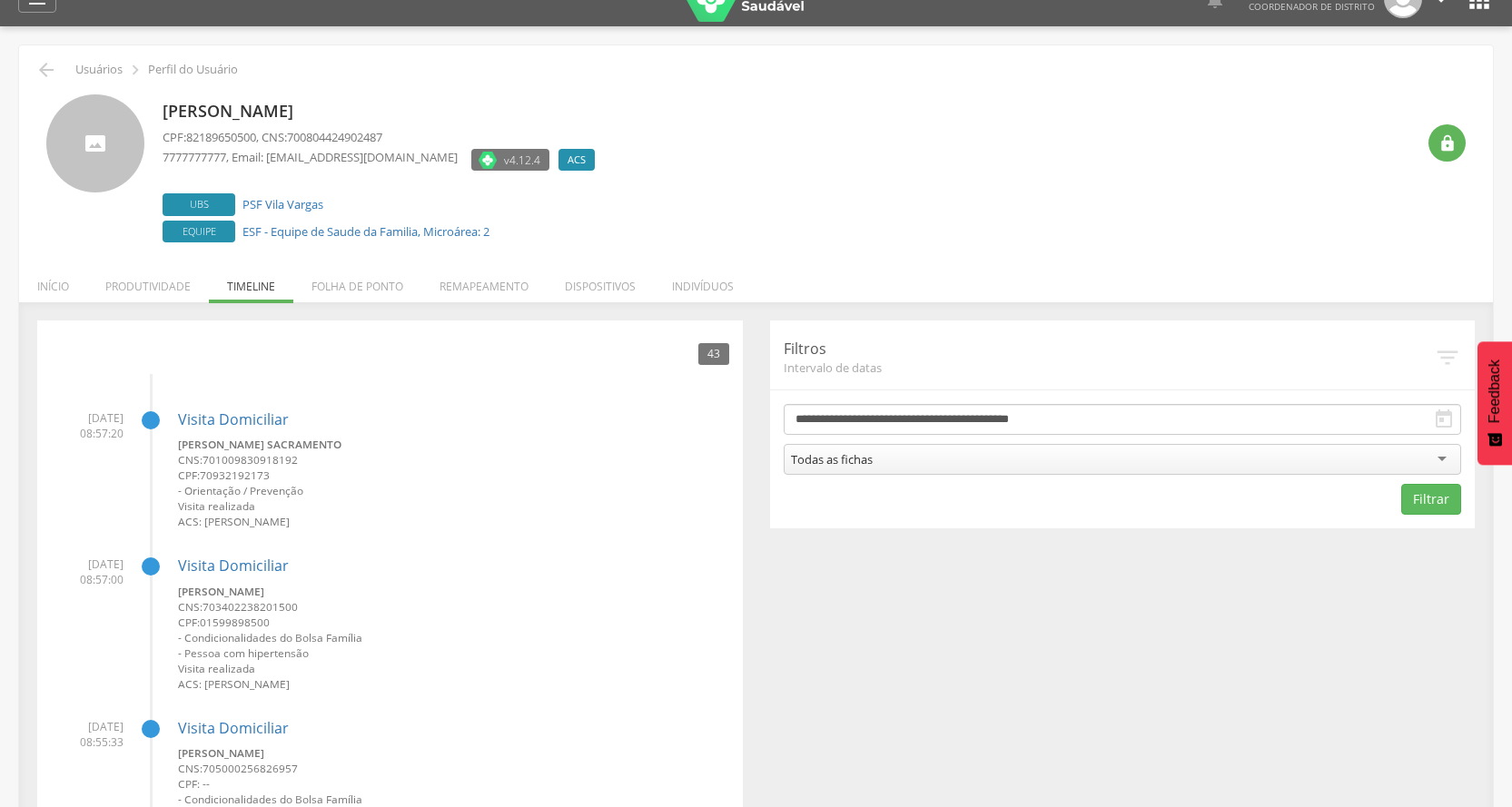
scroll to position [0, 0]
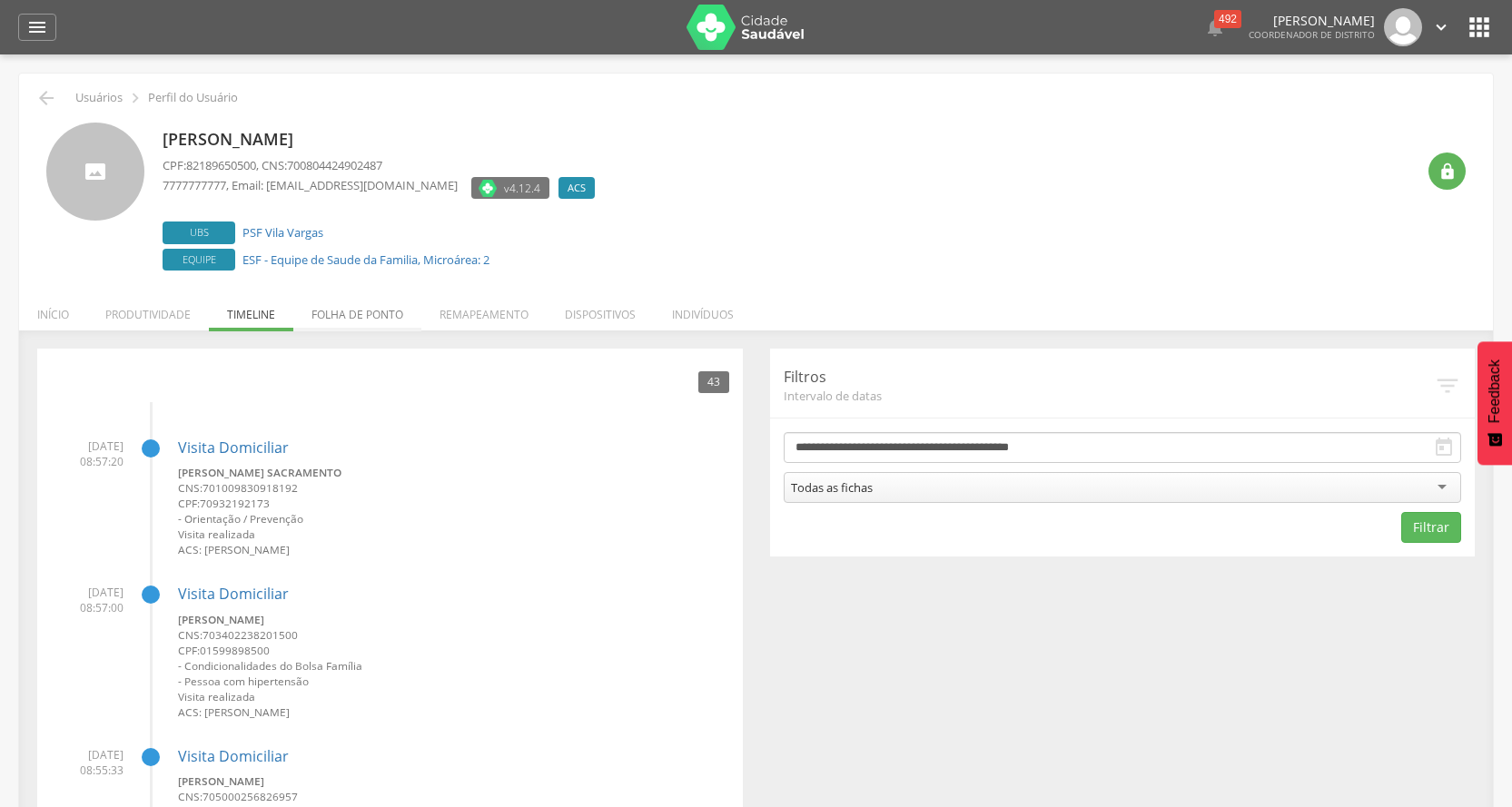
click at [370, 307] on li "Folha de ponto" at bounding box center [357, 309] width 128 height 42
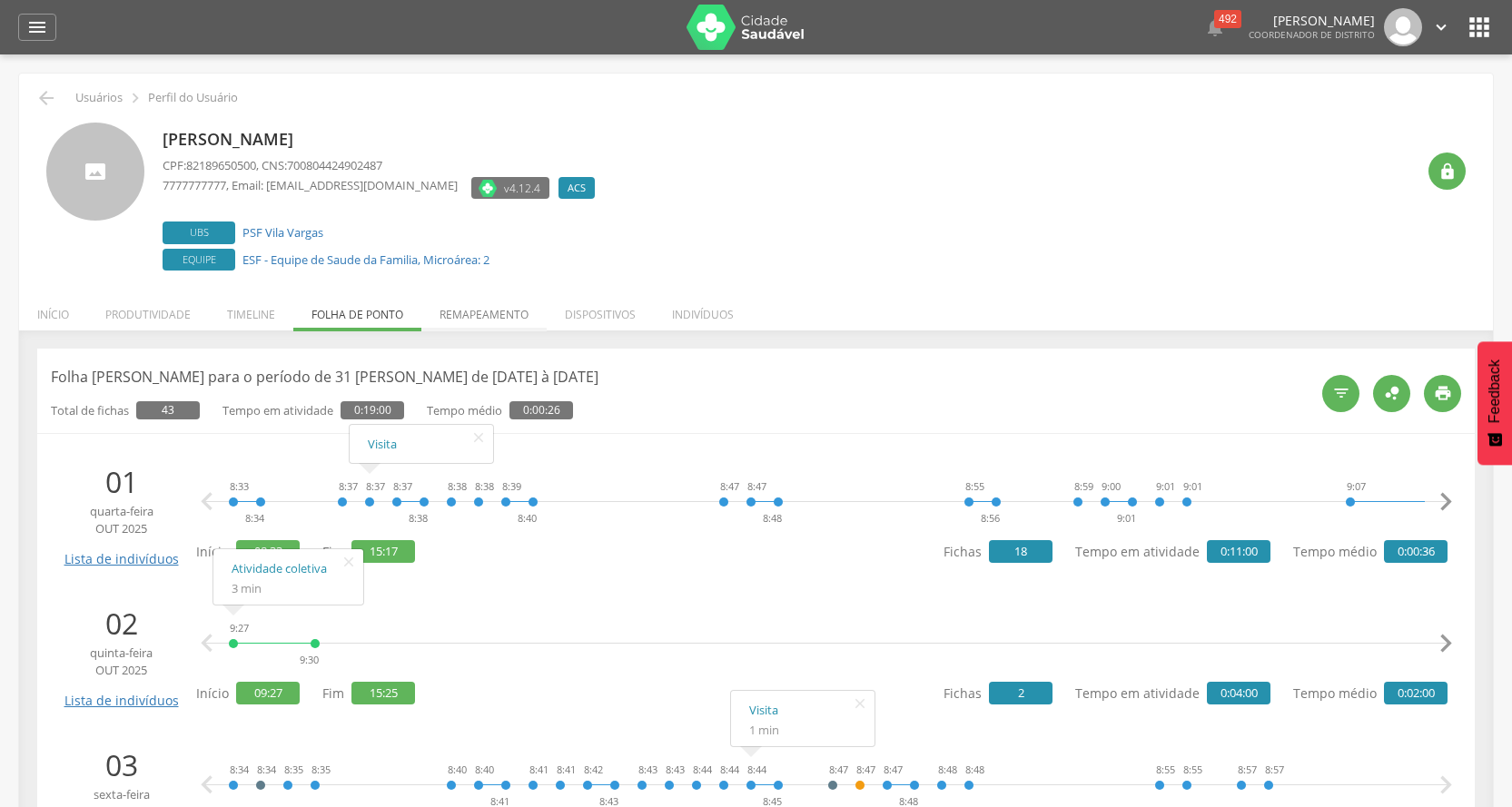
click at [478, 303] on li "Remapeamento" at bounding box center [483, 309] width 125 height 42
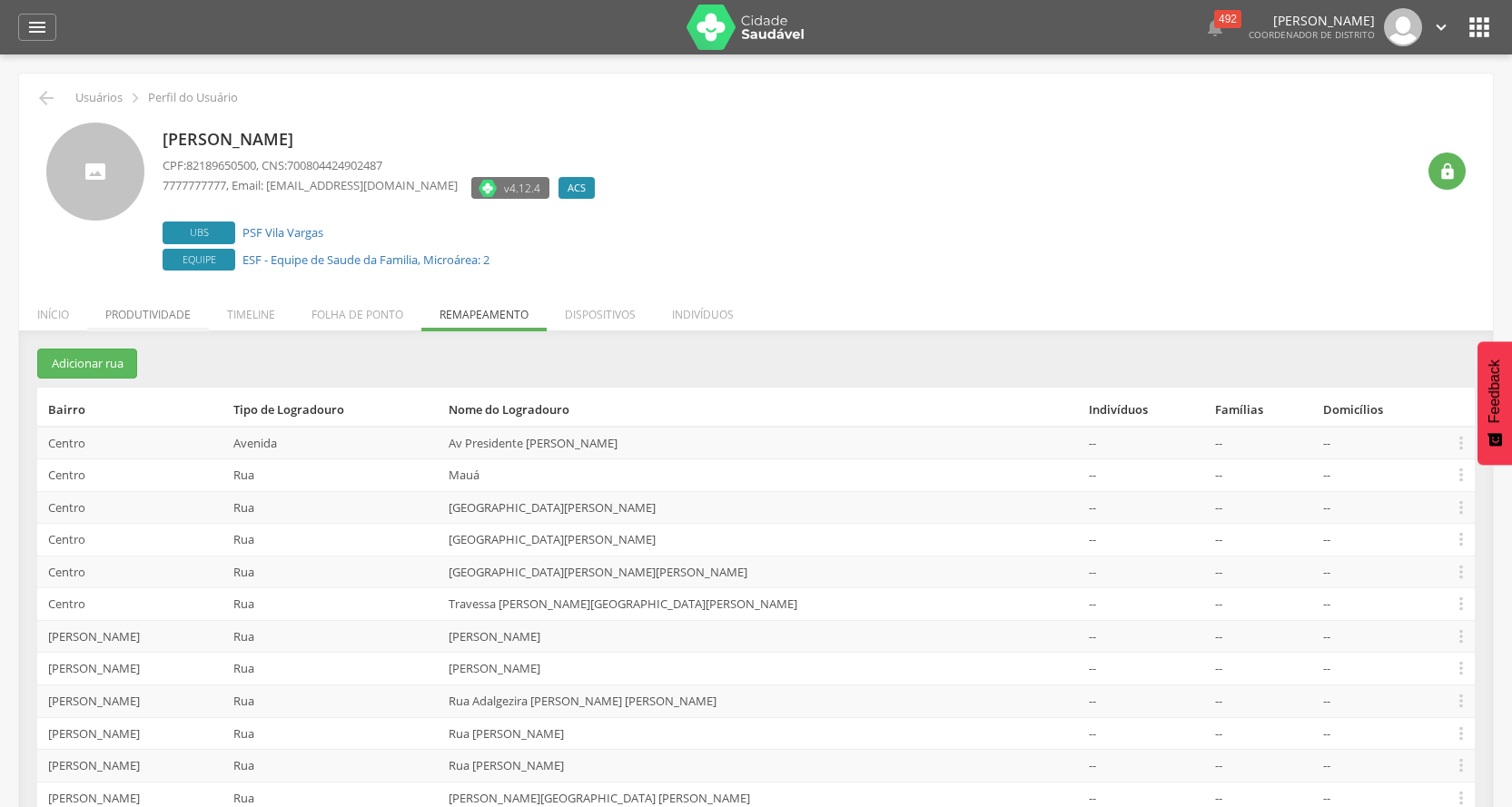
click at [126, 311] on li "Produtividade" at bounding box center [148, 309] width 122 height 42
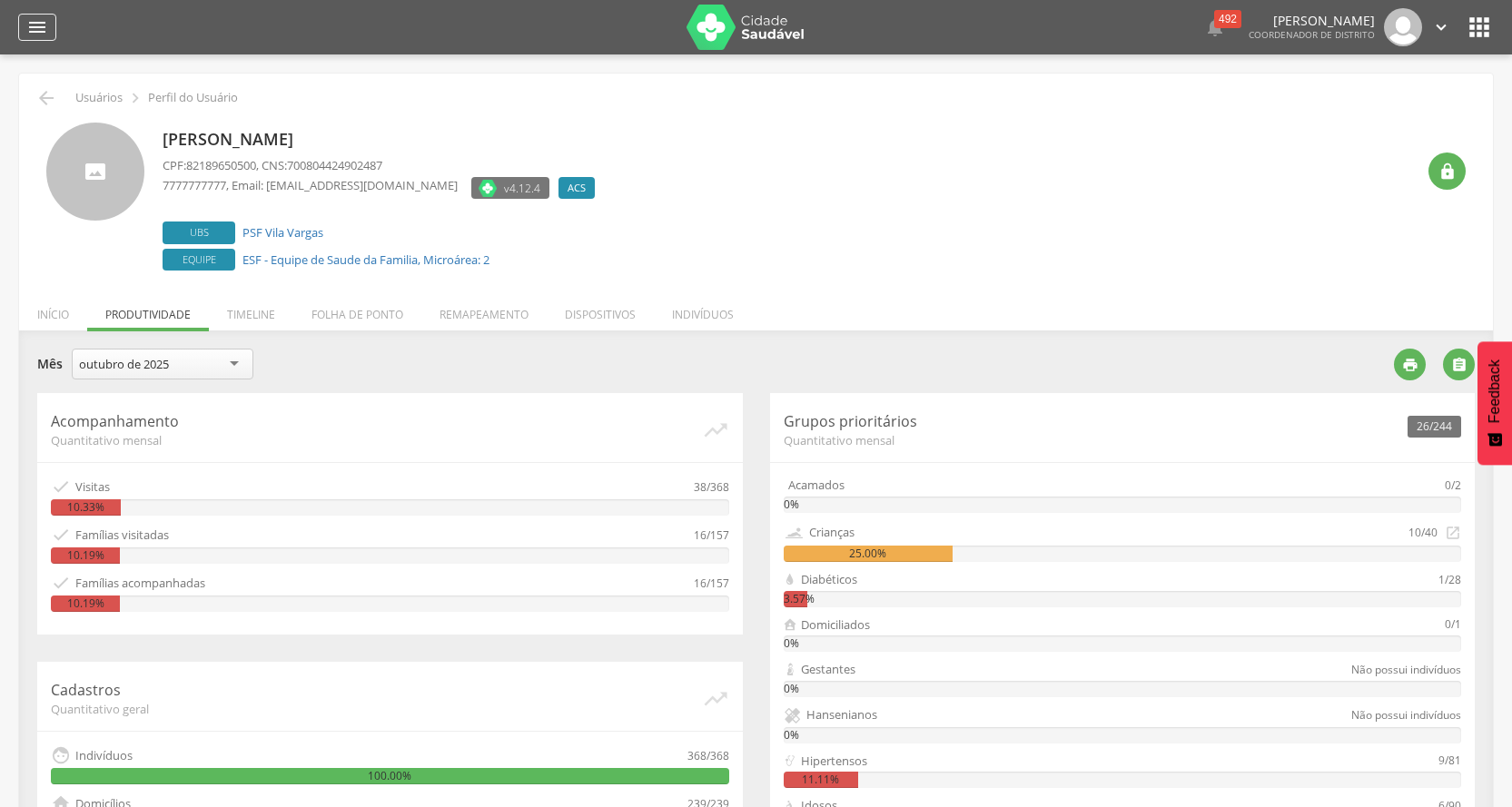
click at [37, 24] on icon "" at bounding box center [37, 26] width 22 height 22
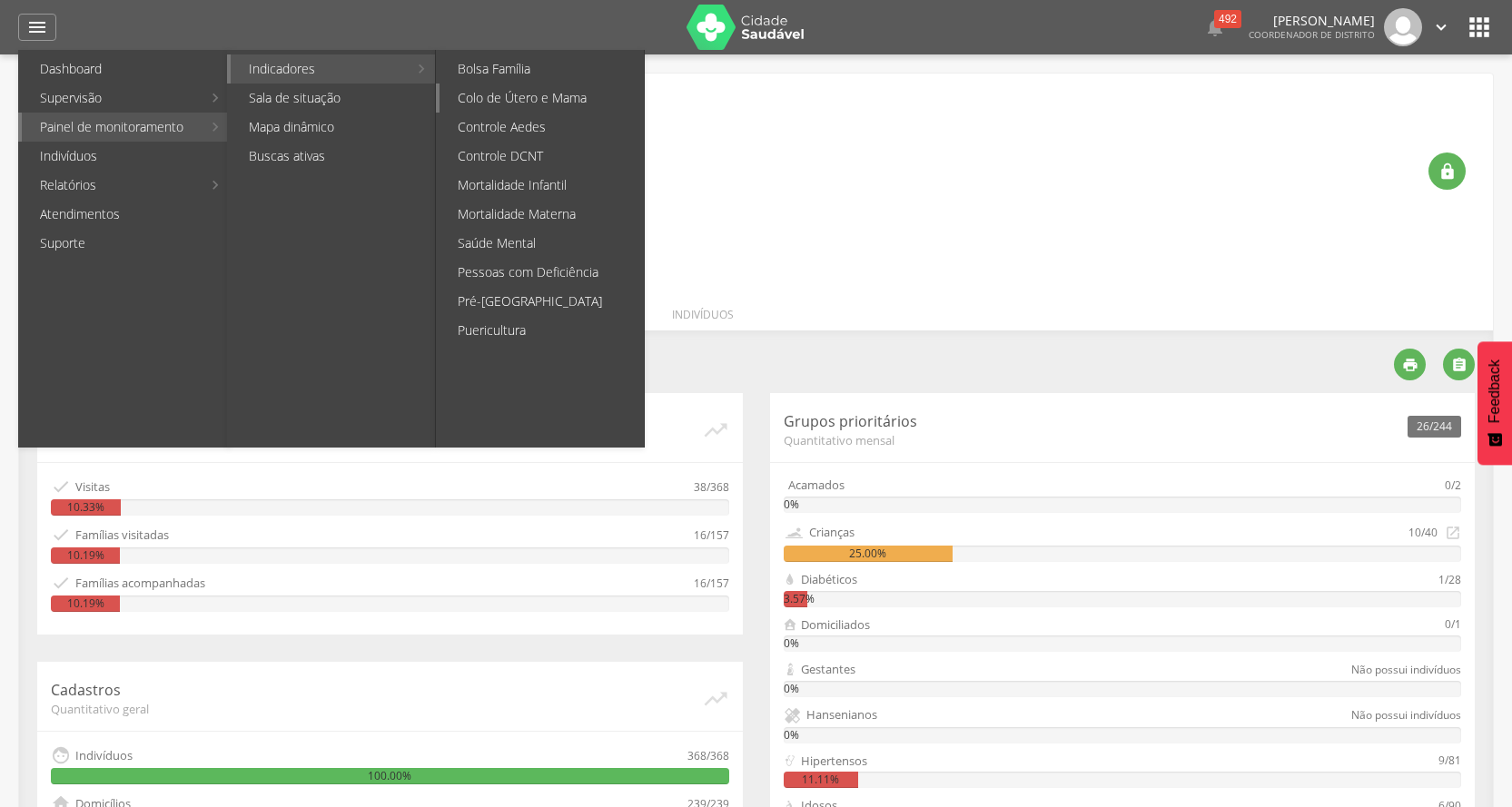
click at [514, 94] on link "Colo de Útero e Mama" at bounding box center [541, 98] width 204 height 29
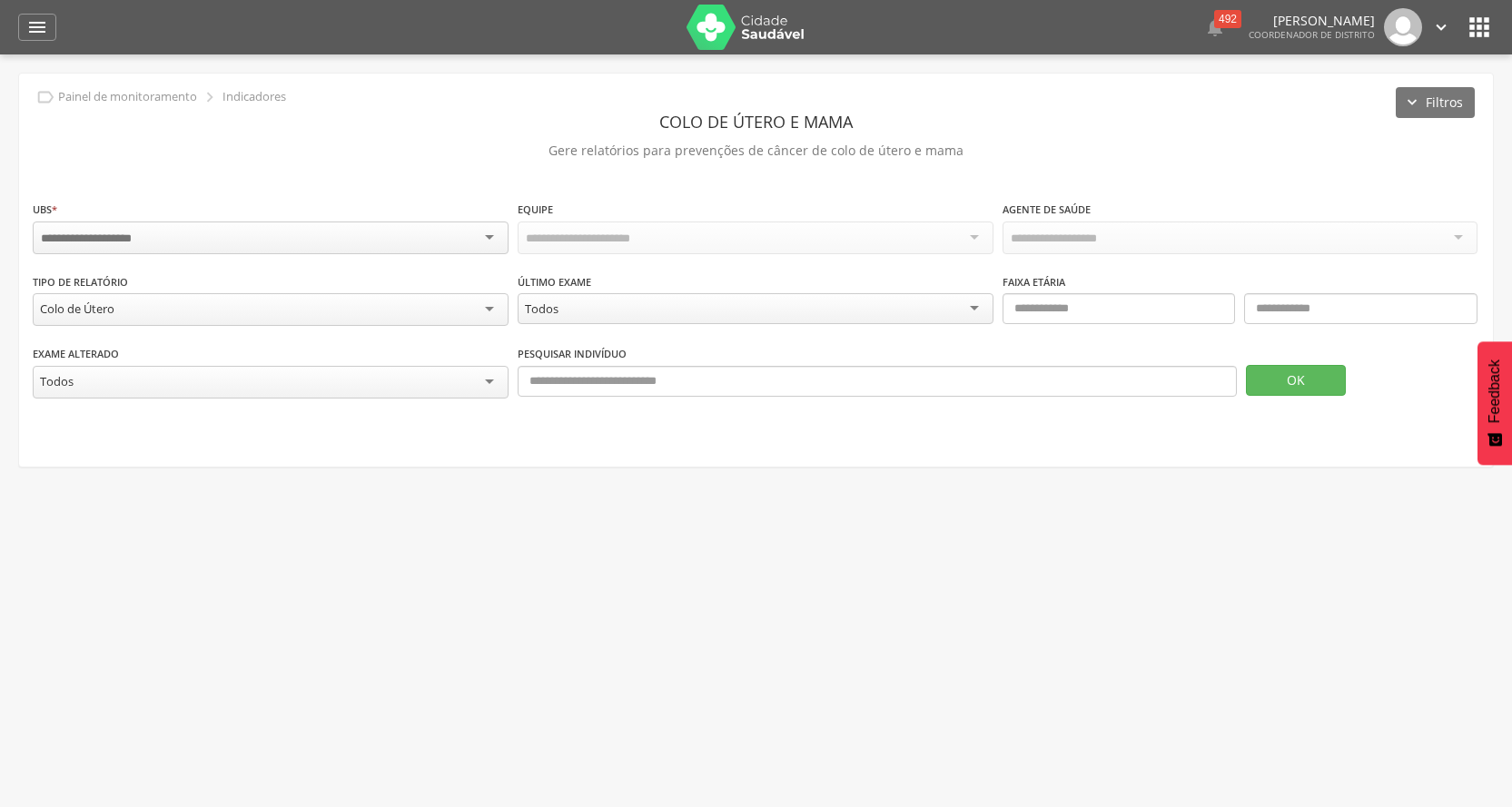
click at [494, 234] on div at bounding box center [270, 237] width 476 height 33
click at [974, 237] on div "Todas Equipes" at bounding box center [755, 237] width 476 height 33
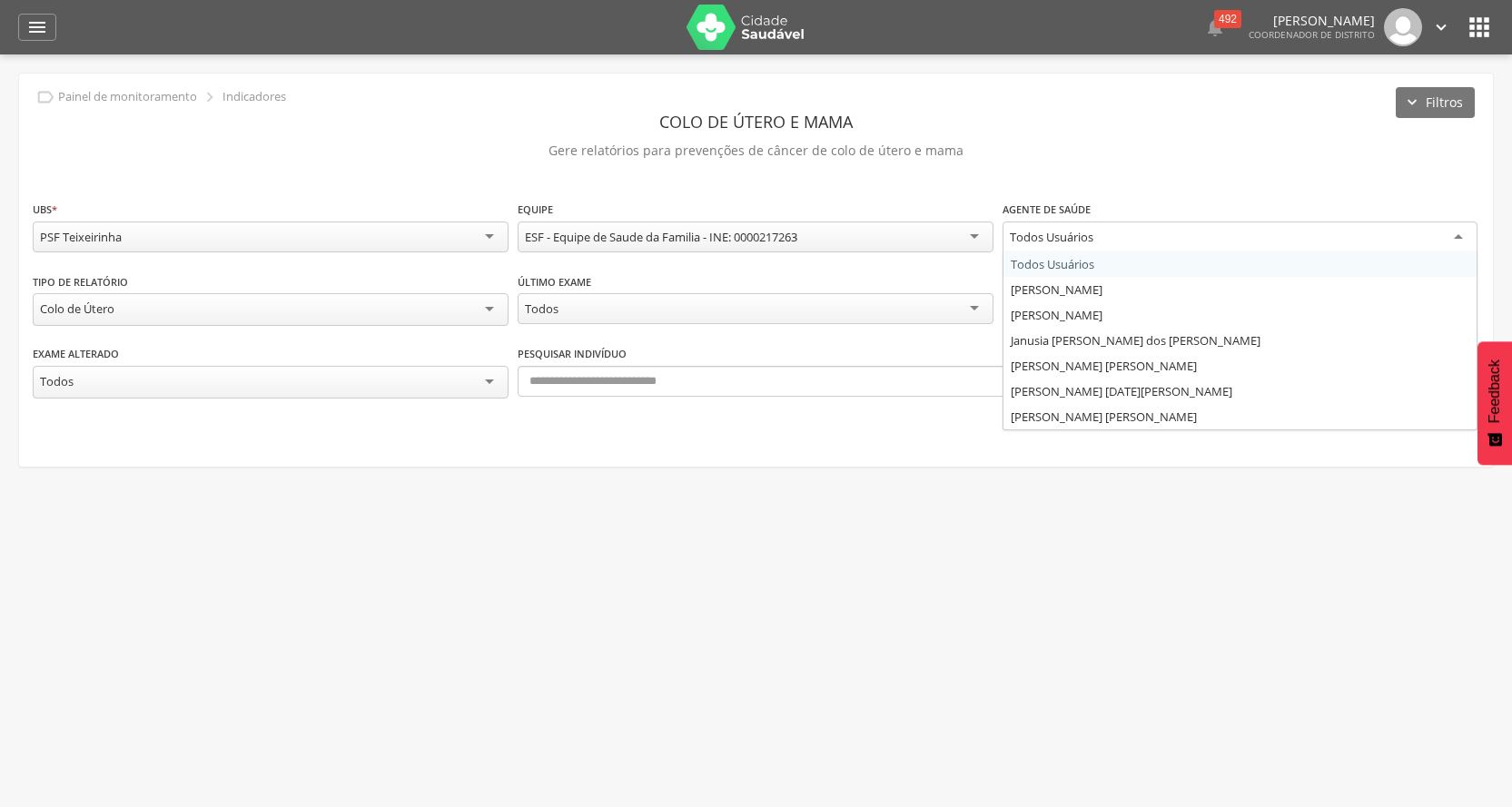
click at [1452, 234] on div "Todos Usuários" at bounding box center [1240, 237] width 476 height 33
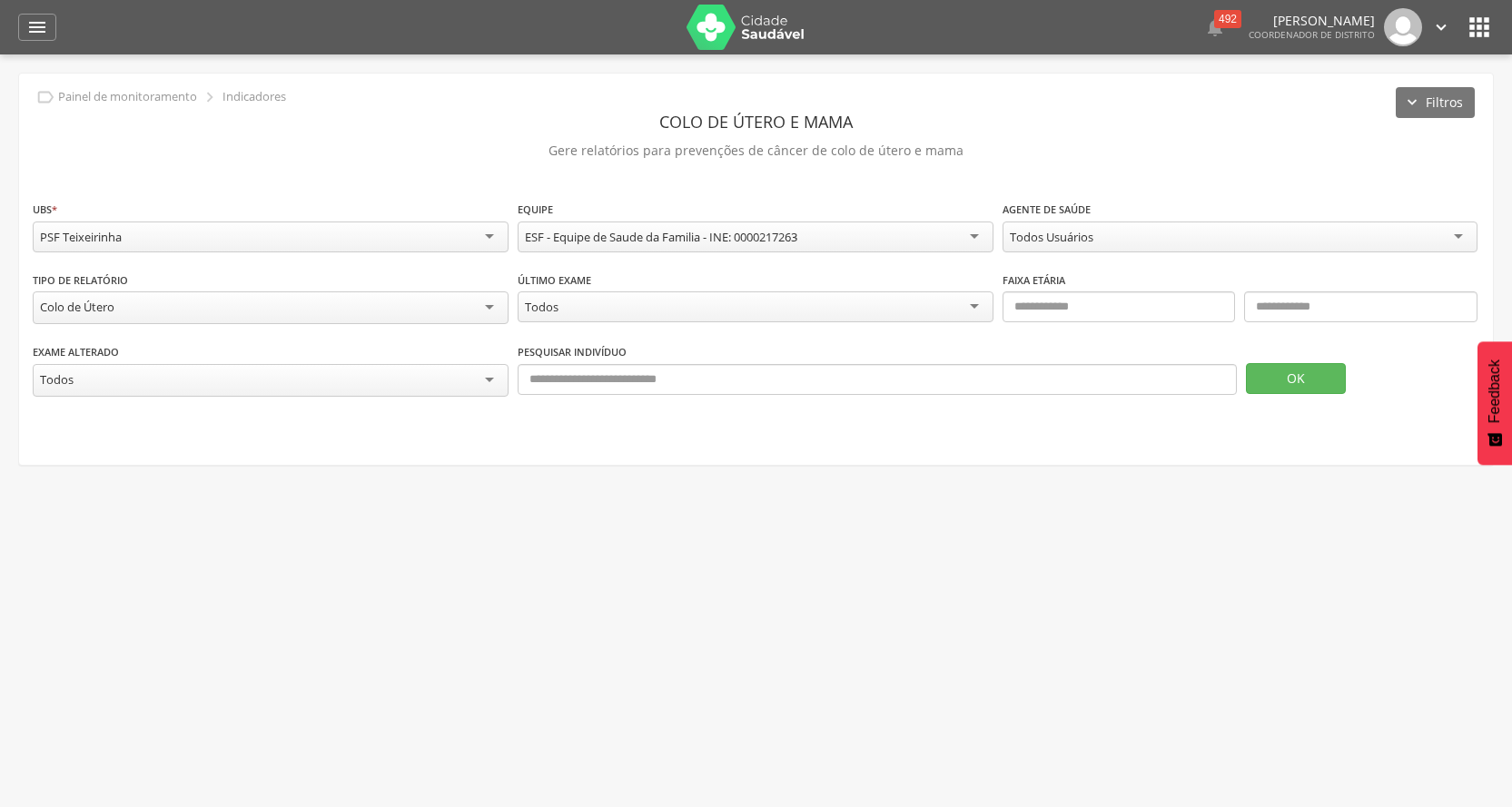
click at [1242, 147] on p "Gere relatórios para prevenções de câncer de colo de útero e mama" at bounding box center [756, 151] width 1446 height 25
click at [978, 297] on div "Todos" at bounding box center [755, 307] width 476 height 33
click at [1307, 368] on button "OK" at bounding box center [1295, 379] width 100 height 31
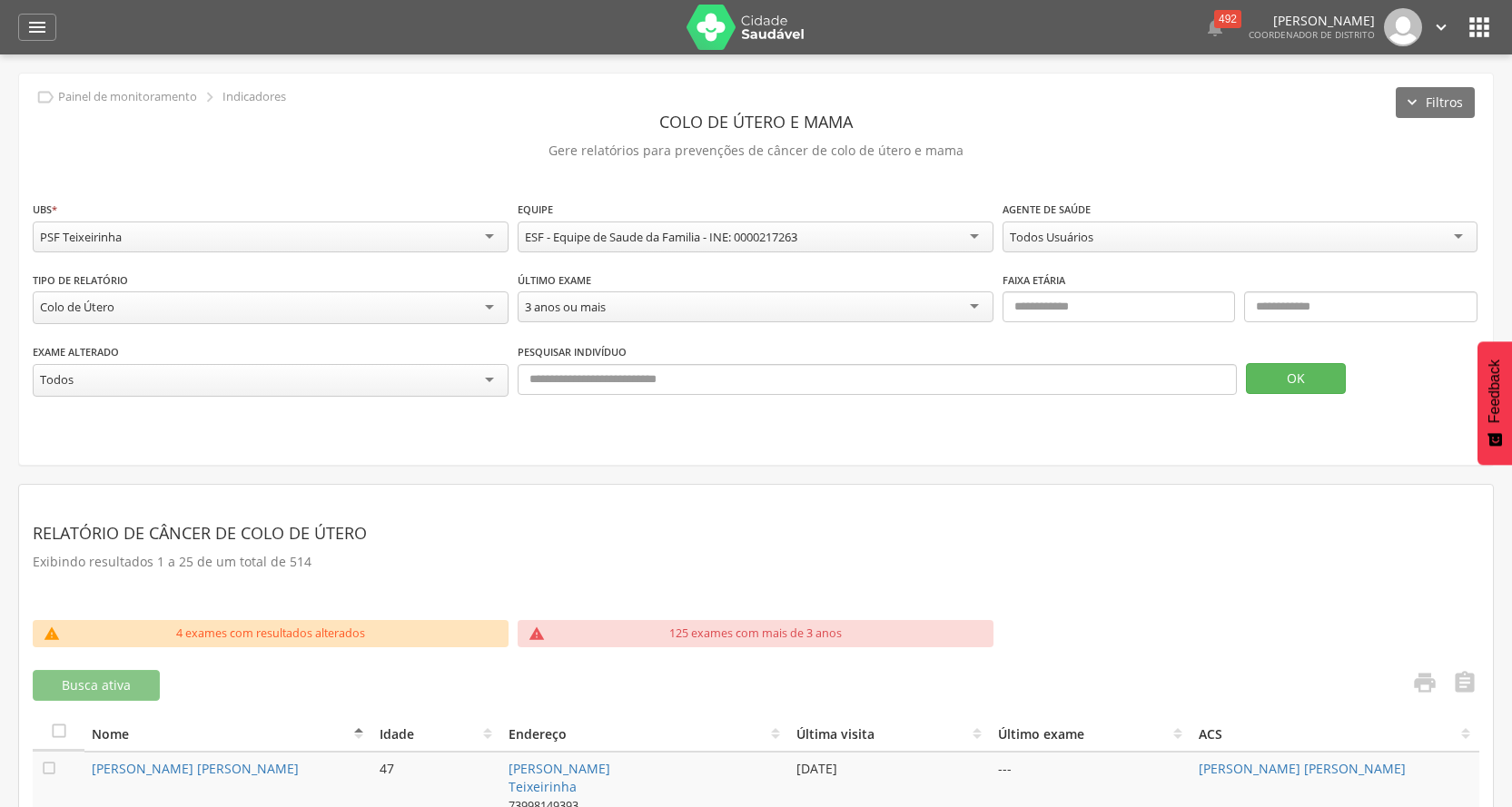
click at [1457, 228] on div "Todos Usuários" at bounding box center [1240, 236] width 476 height 31
click at [1306, 374] on button "OK" at bounding box center [1295, 379] width 100 height 31
click at [1434, 18] on icon "" at bounding box center [1440, 26] width 20 height 20
click at [1383, 104] on link "Sair" at bounding box center [1378, 105] width 143 height 23
